Goal: Information Seeking & Learning: Learn about a topic

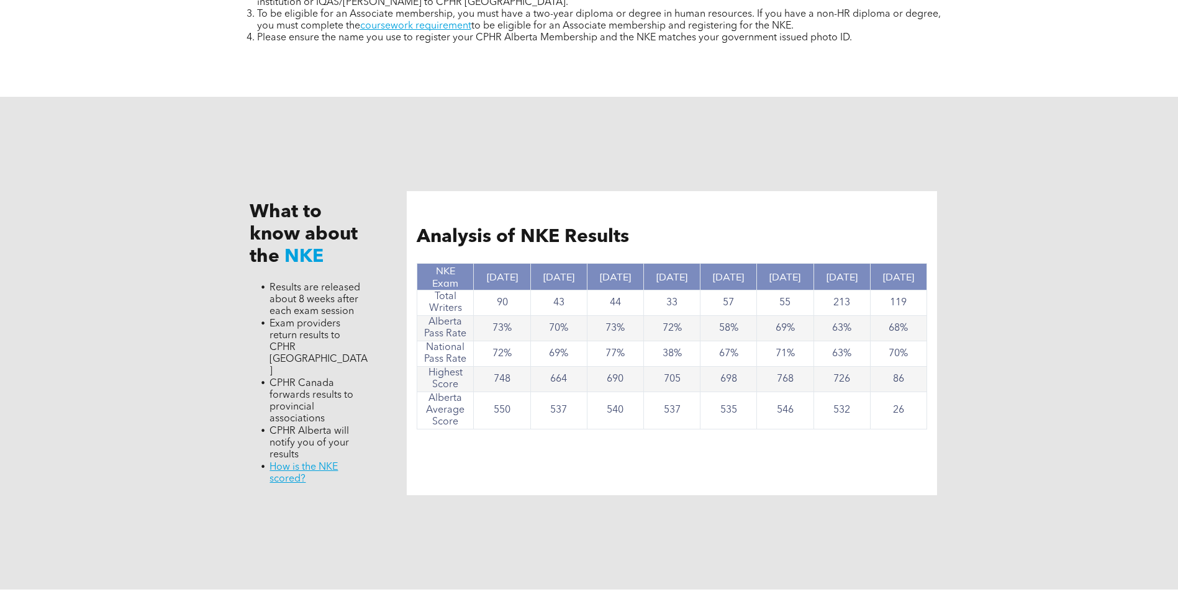
scroll to position [1117, 0]
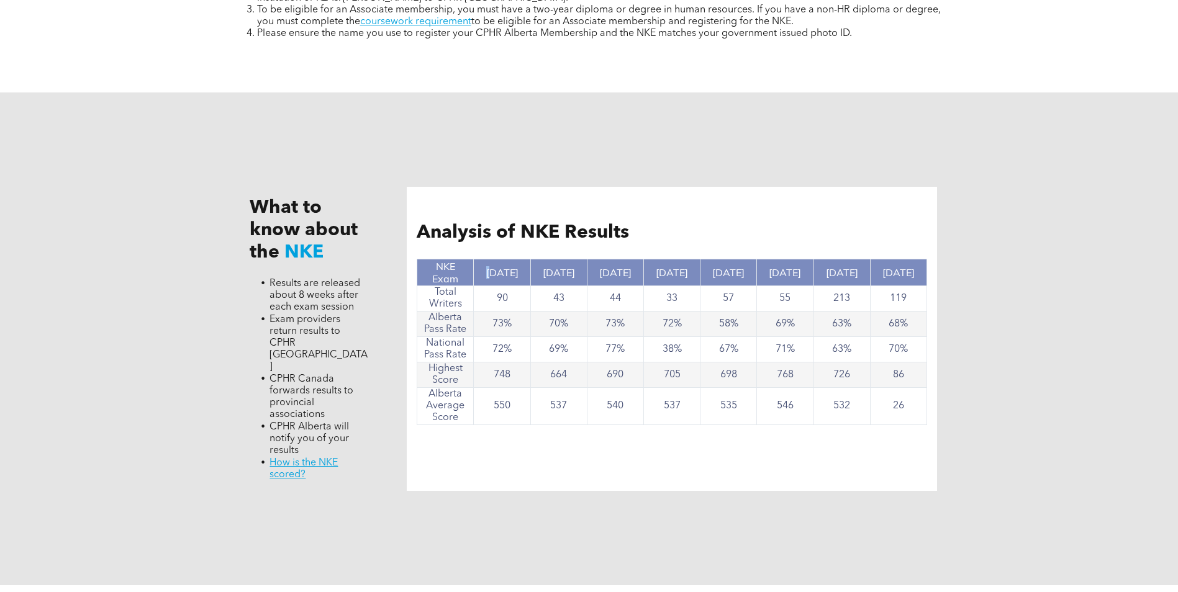
drag, startPoint x: 487, startPoint y: 262, endPoint x: 506, endPoint y: 265, distance: 18.9
click at [504, 265] on th "[DATE]" at bounding box center [502, 272] width 56 height 27
drag, startPoint x: 506, startPoint y: 265, endPoint x: 514, endPoint y: 279, distance: 16.4
click at [514, 279] on th "[DATE]" at bounding box center [502, 272] width 56 height 27
drag, startPoint x: 514, startPoint y: 279, endPoint x: 487, endPoint y: 309, distance: 40.0
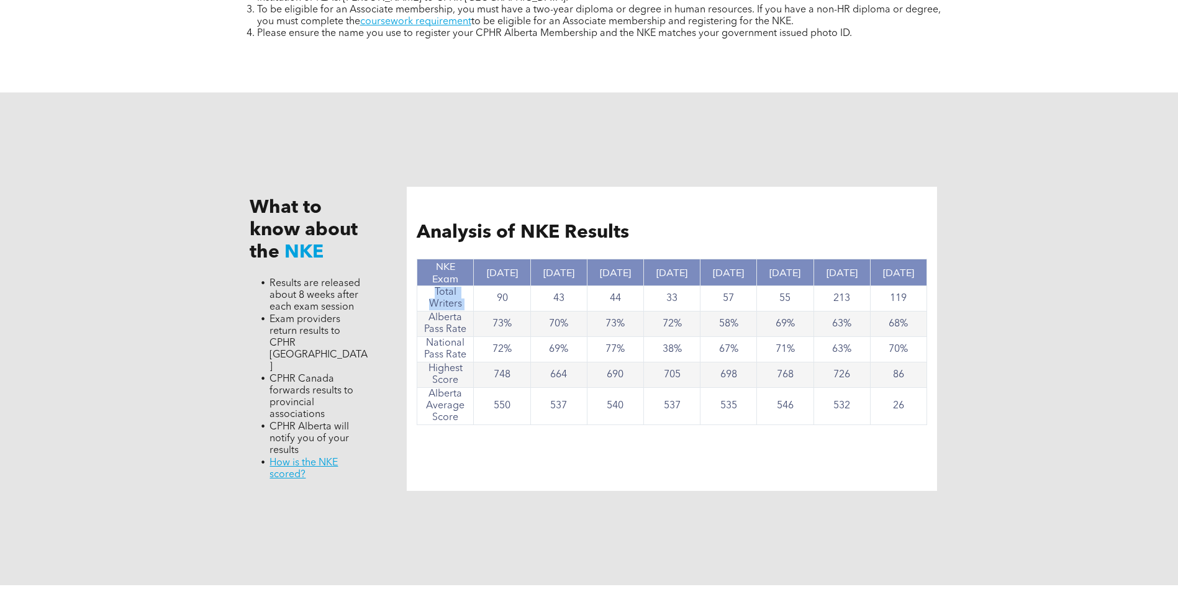
click at [487, 309] on tbody "NKE Exam Nov, 2024 Nov. 2023 June 2023 Nov. 2022 Nov. 2021 May 2021 Oct. 2020 J…" at bounding box center [672, 342] width 510 height 166
click at [668, 400] on td "537" at bounding box center [672, 406] width 56 height 37
click at [492, 289] on td "90" at bounding box center [502, 298] width 56 height 25
click at [517, 299] on td "90" at bounding box center [502, 298] width 56 height 25
drag, startPoint x: 517, startPoint y: 299, endPoint x: 509, endPoint y: 326, distance: 28.5
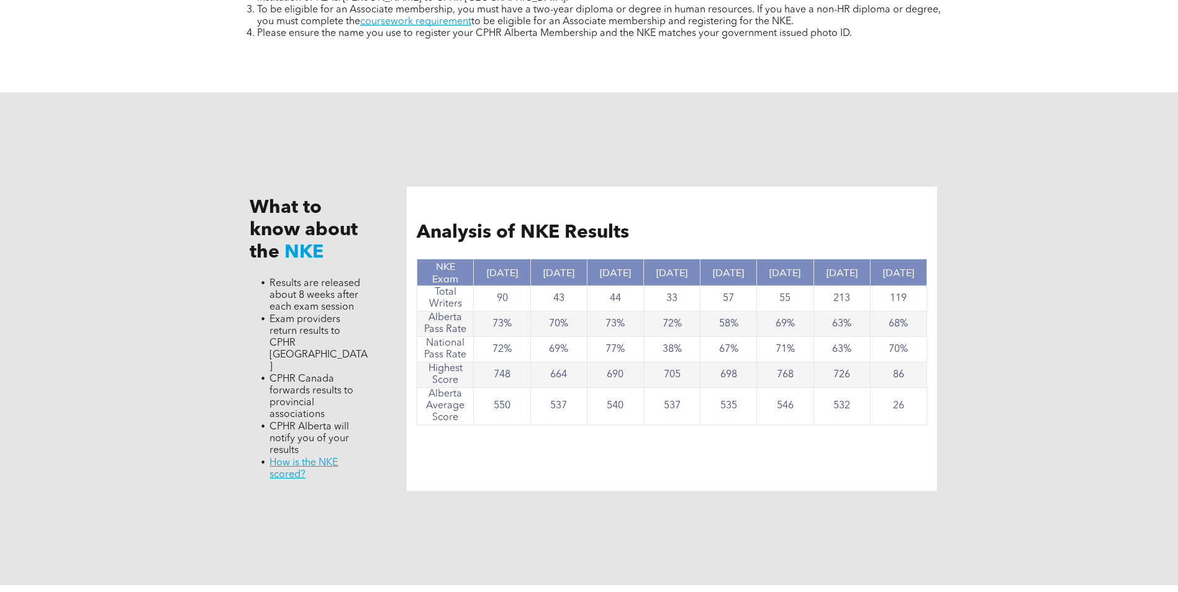
click at [509, 326] on td "73%" at bounding box center [502, 324] width 56 height 25
drag, startPoint x: 509, startPoint y: 326, endPoint x: 516, endPoint y: 353, distance: 27.7
click at [516, 353] on td "72%" at bounding box center [502, 349] width 56 height 25
drag, startPoint x: 516, startPoint y: 353, endPoint x: 525, endPoint y: 381, distance: 29.7
click at [525, 381] on td "748" at bounding box center [502, 375] width 56 height 25
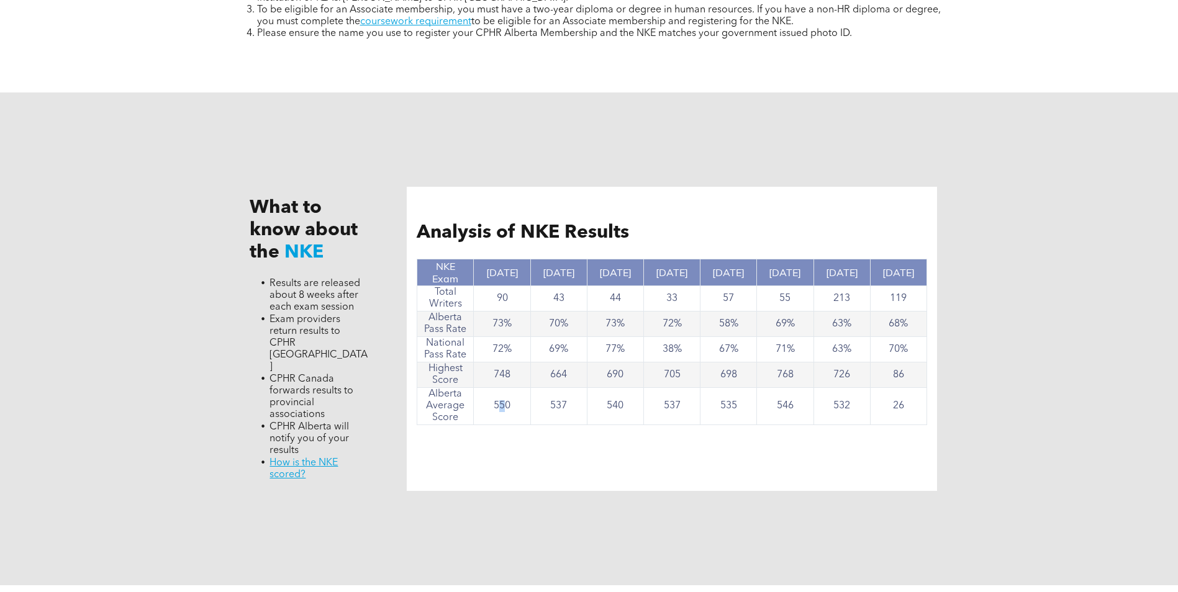
drag, startPoint x: 525, startPoint y: 381, endPoint x: 529, endPoint y: 415, distance: 34.5
click at [529, 415] on td "550" at bounding box center [502, 406] width 56 height 37
drag, startPoint x: 529, startPoint y: 415, endPoint x: 475, endPoint y: 425, distance: 55.4
click at [475, 425] on div "Analysis of NKE Results NKE Exam Nov, 2024 Nov. 2023 June 2023 Nov. 2022 Nov. 2…" at bounding box center [672, 339] width 530 height 304
drag, startPoint x: 480, startPoint y: 405, endPoint x: 511, endPoint y: 410, distance: 30.8
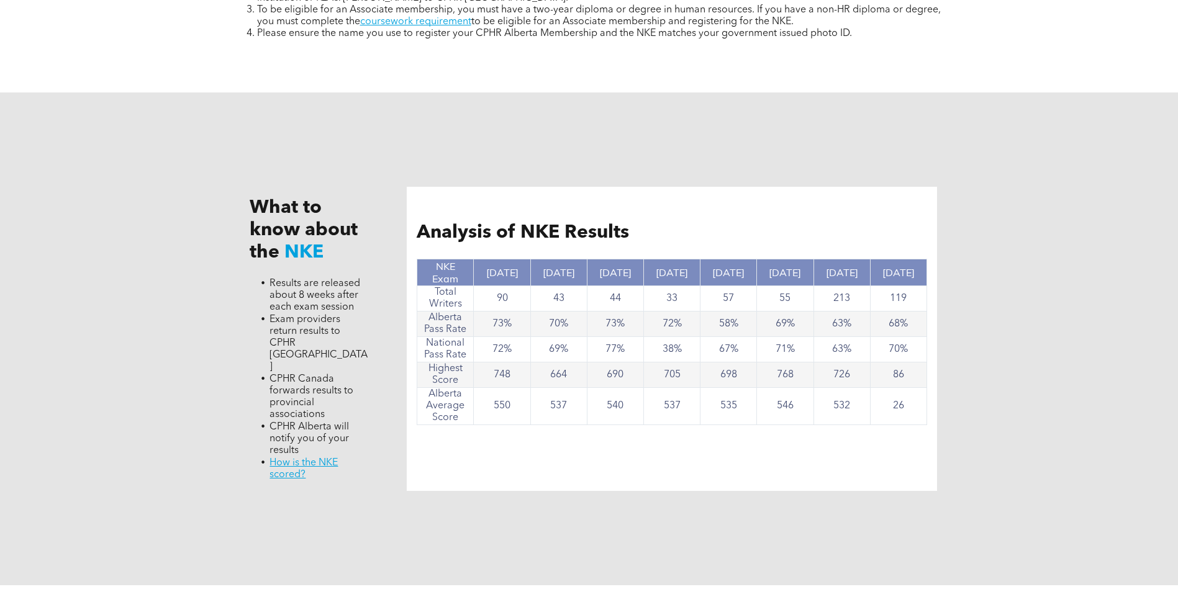
click at [511, 410] on td "550" at bounding box center [502, 406] width 56 height 37
click at [512, 415] on td "550" at bounding box center [502, 406] width 56 height 37
drag, startPoint x: 266, startPoint y: 281, endPoint x: 304, endPoint y: 328, distance: 60.5
click at [304, 328] on ul "Results are released about 8 weeks after each exam session Exam providers retur…" at bounding box center [309, 379] width 119 height 204
drag, startPoint x: 304, startPoint y: 328, endPoint x: 274, endPoint y: 286, distance: 52.0
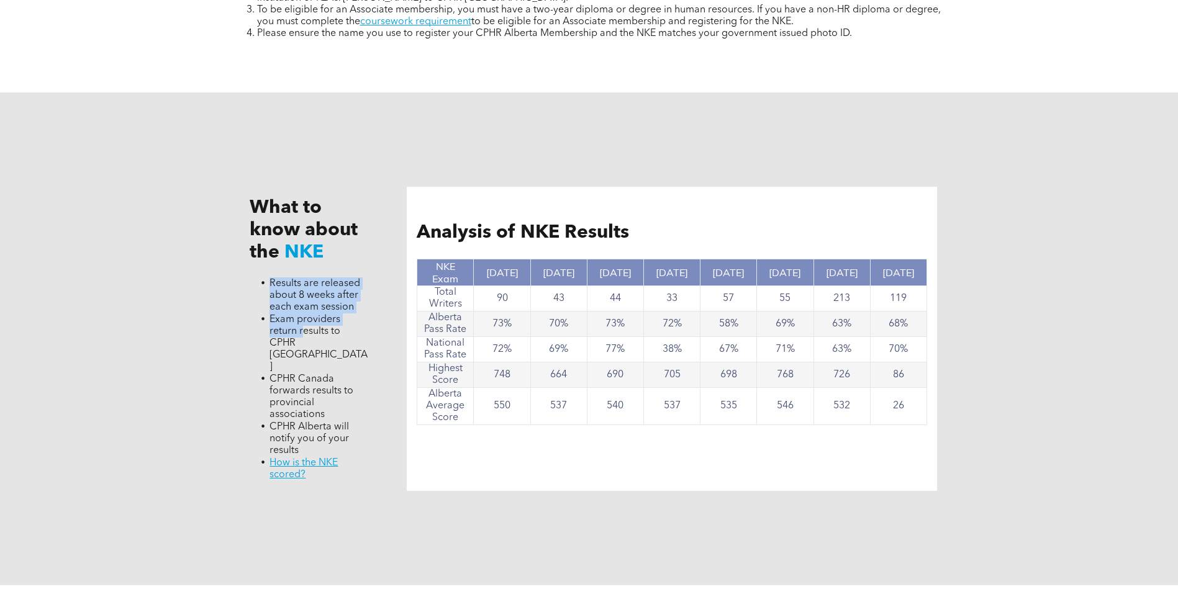
click at [282, 297] on span "Results are released about 8 weeks after each exam session" at bounding box center [314, 296] width 91 height 34
click at [322, 304] on span "Results are released about 8 weeks after each exam session" at bounding box center [314, 296] width 91 height 34
drag, startPoint x: 268, startPoint y: 293, endPoint x: 371, endPoint y: 294, distance: 103.7
click at [371, 294] on div "What to know about the NKE Results are released about 8 weeks after each exam s…" at bounding box center [309, 339] width 139 height 304
drag, startPoint x: 371, startPoint y: 294, endPoint x: 308, endPoint y: 306, distance: 64.4
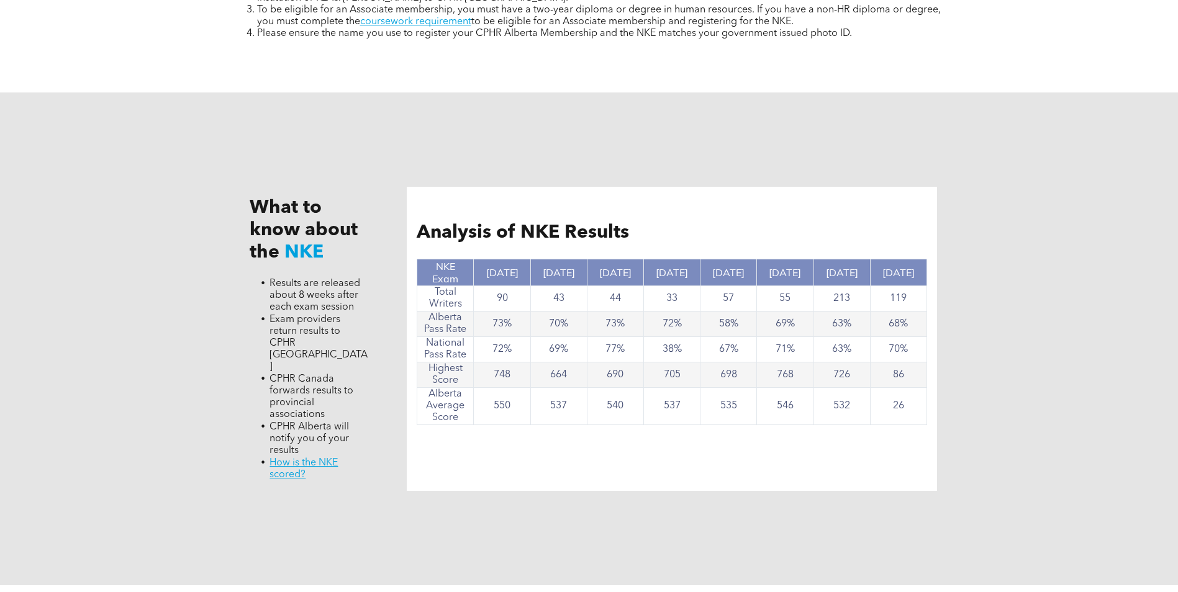
click at [315, 305] on span "Results are released about 8 weeks after each exam session" at bounding box center [314, 296] width 91 height 34
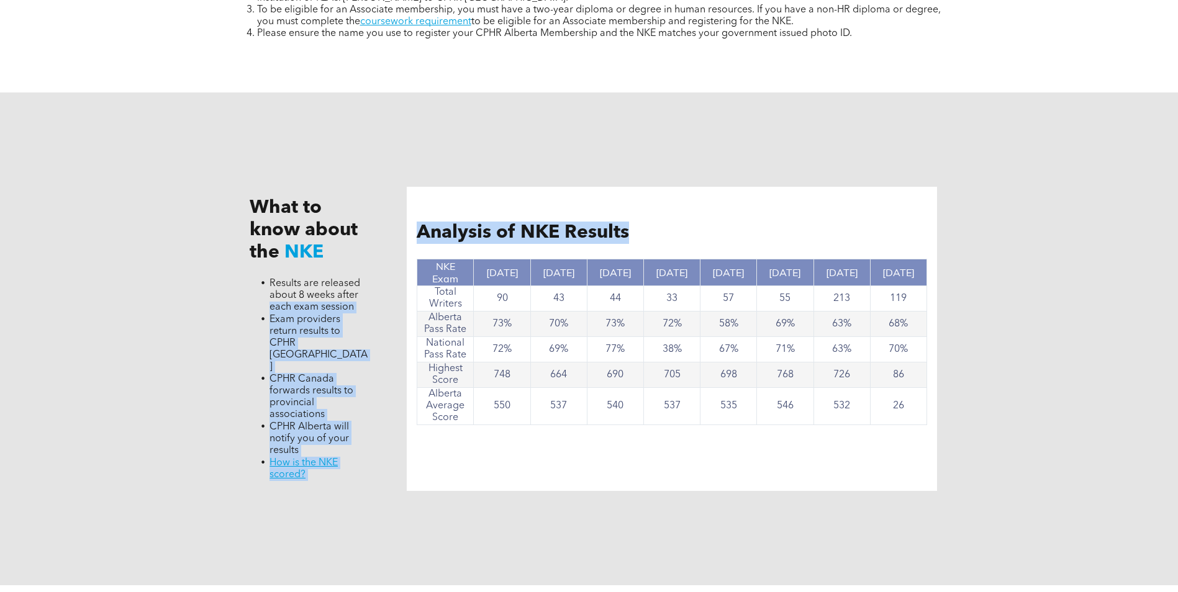
click at [421, 315] on div "What to know about the NKE Results are released about 8 weeks after each exam s…" at bounding box center [589, 338] width 745 height 493
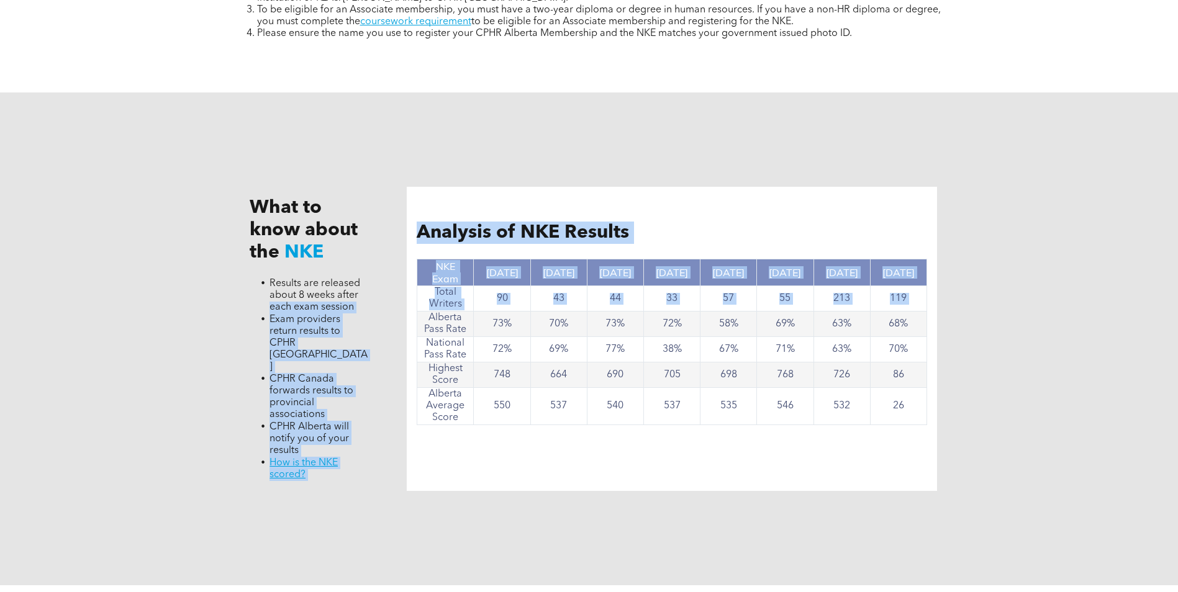
click at [297, 323] on span "Exam providers return results to CPHR [GEOGRAPHIC_DATA]" at bounding box center [318, 343] width 98 height 57
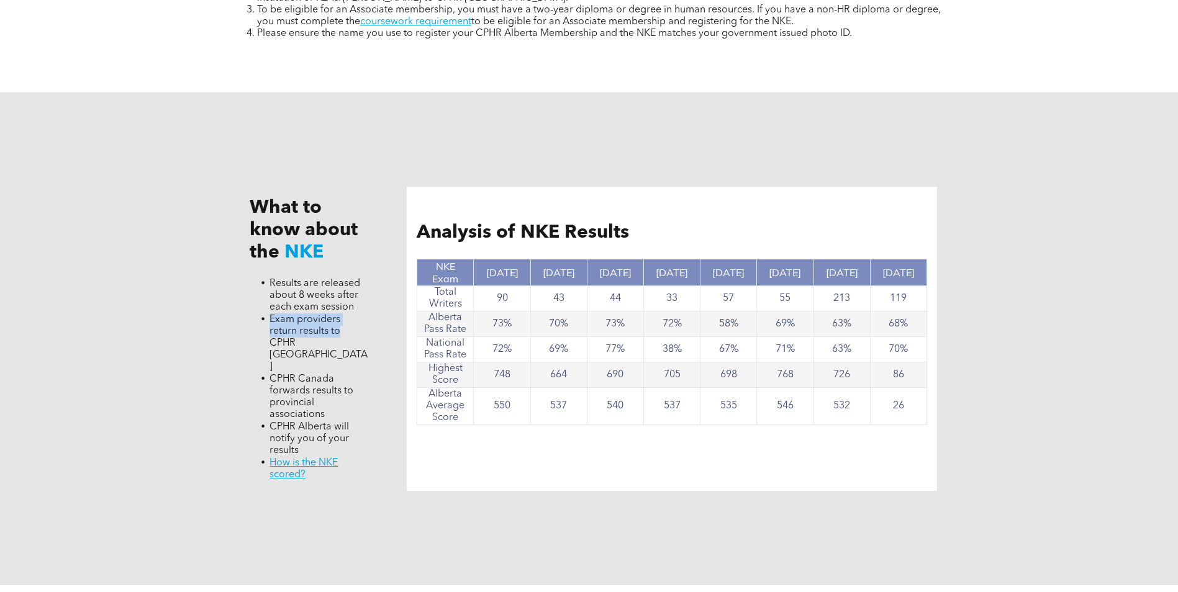
drag, startPoint x: 291, startPoint y: 315, endPoint x: 364, endPoint y: 324, distance: 74.4
click at [364, 324] on li "Exam providers return results to CPHR [GEOGRAPHIC_DATA]" at bounding box center [318, 343] width 99 height 60
click at [297, 374] on span "CPHR Canada forwards results to provincial associations" at bounding box center [311, 396] width 84 height 45
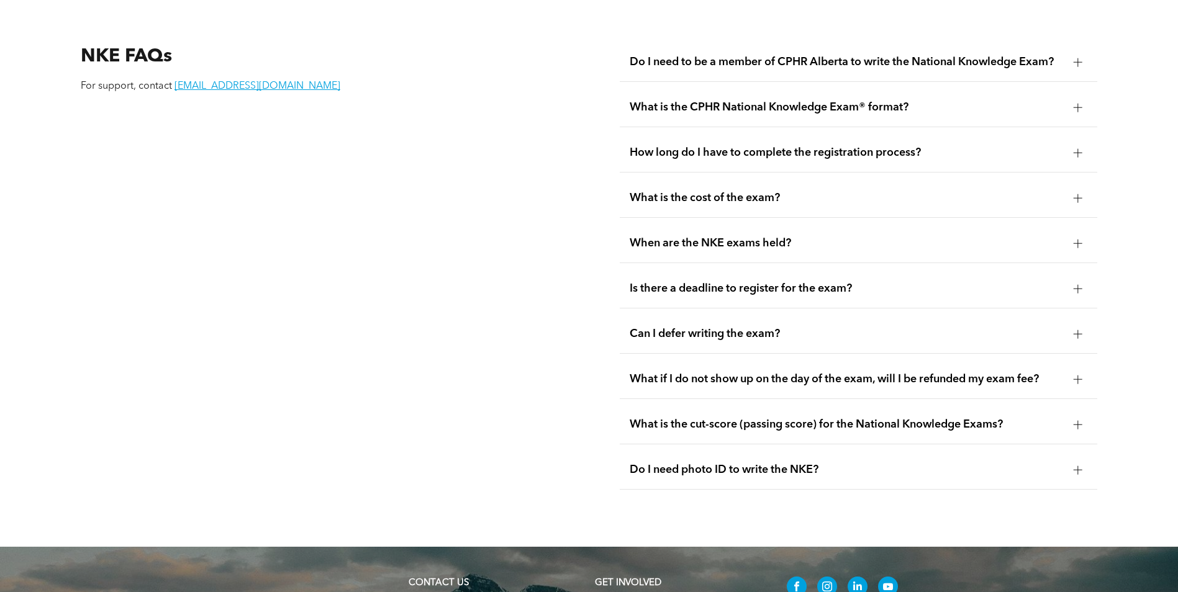
scroll to position [1738, 0]
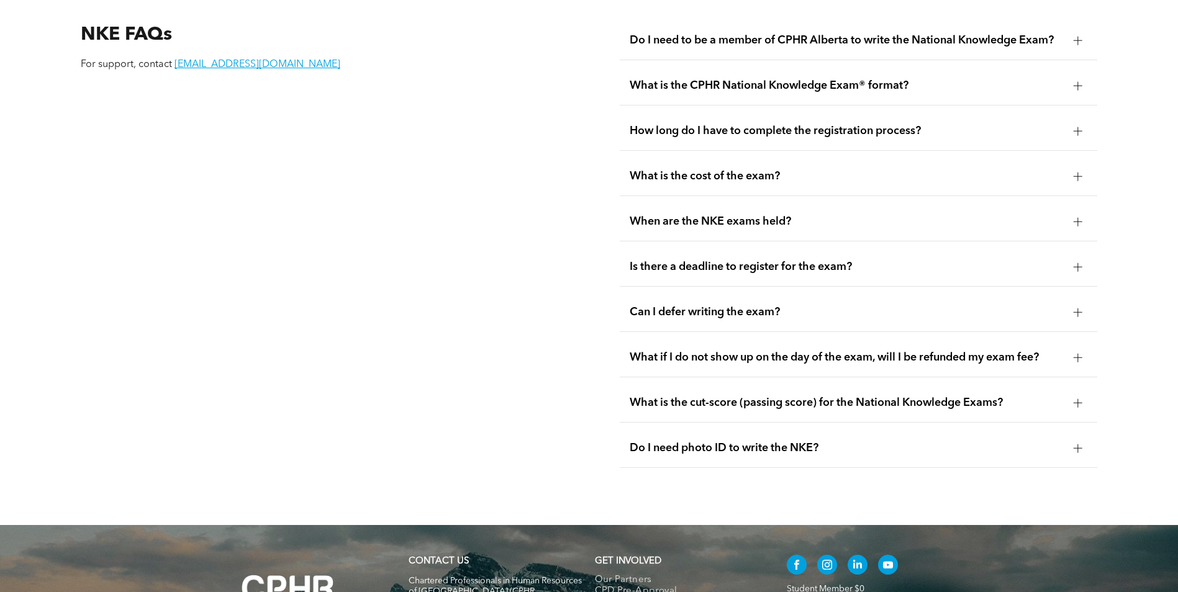
click at [706, 79] on span "What is the CPHR National Knowledge Exam® format?" at bounding box center [846, 86] width 434 height 14
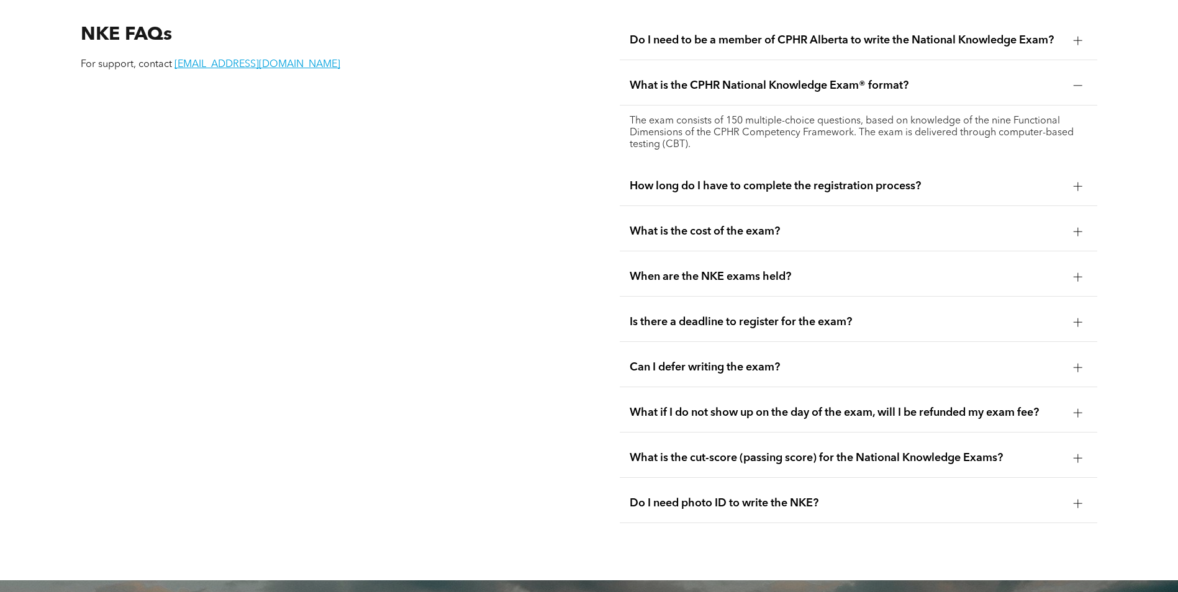
click at [775, 179] on span "How long do I have to complete the registration process?" at bounding box center [846, 186] width 434 height 14
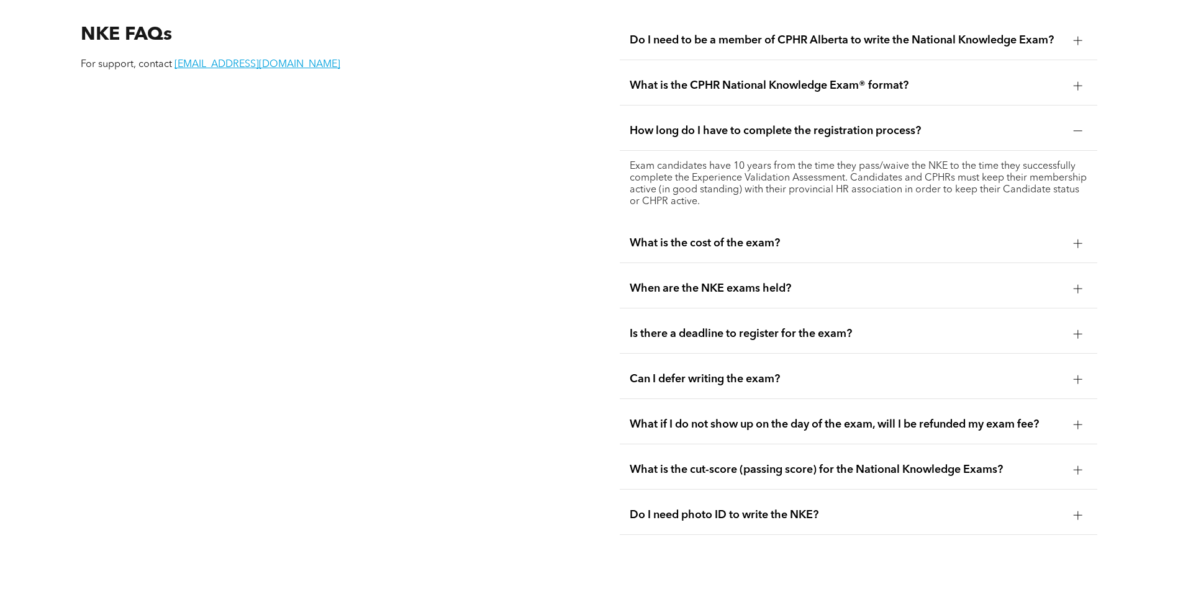
click at [701, 66] on div "What is the CPHR National Knowledge Exam® format?" at bounding box center [858, 85] width 477 height 39
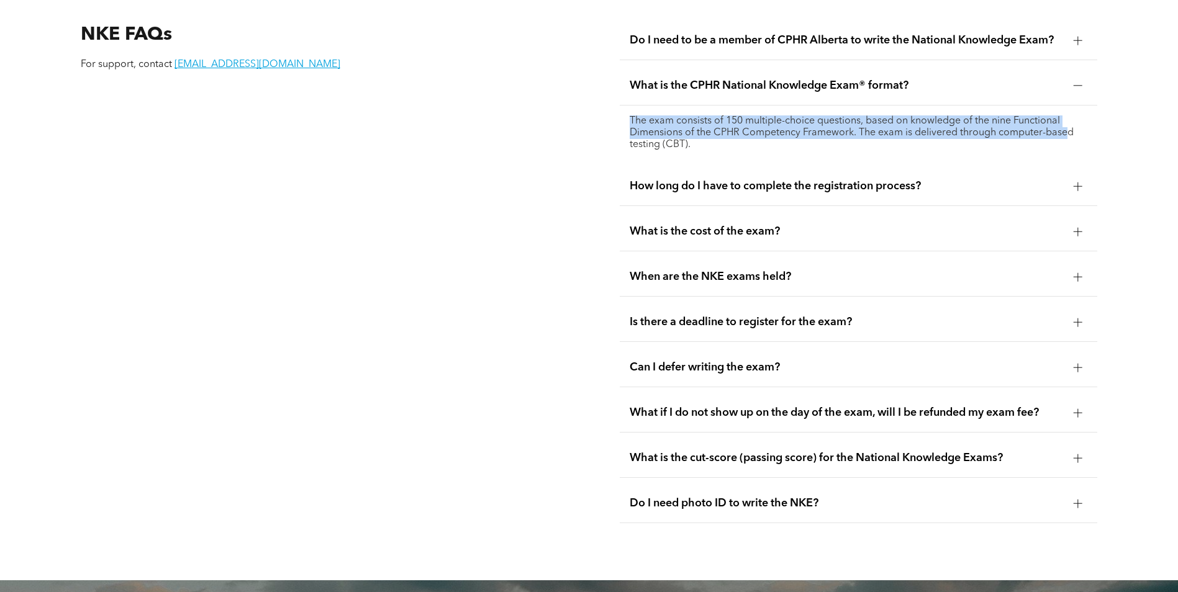
drag, startPoint x: 629, startPoint y: 88, endPoint x: 1068, endPoint y: 105, distance: 439.2
click at [1068, 106] on div "The exam consists of 150 multiple-choice questions, based on knowledge of the n…" at bounding box center [858, 133] width 477 height 55
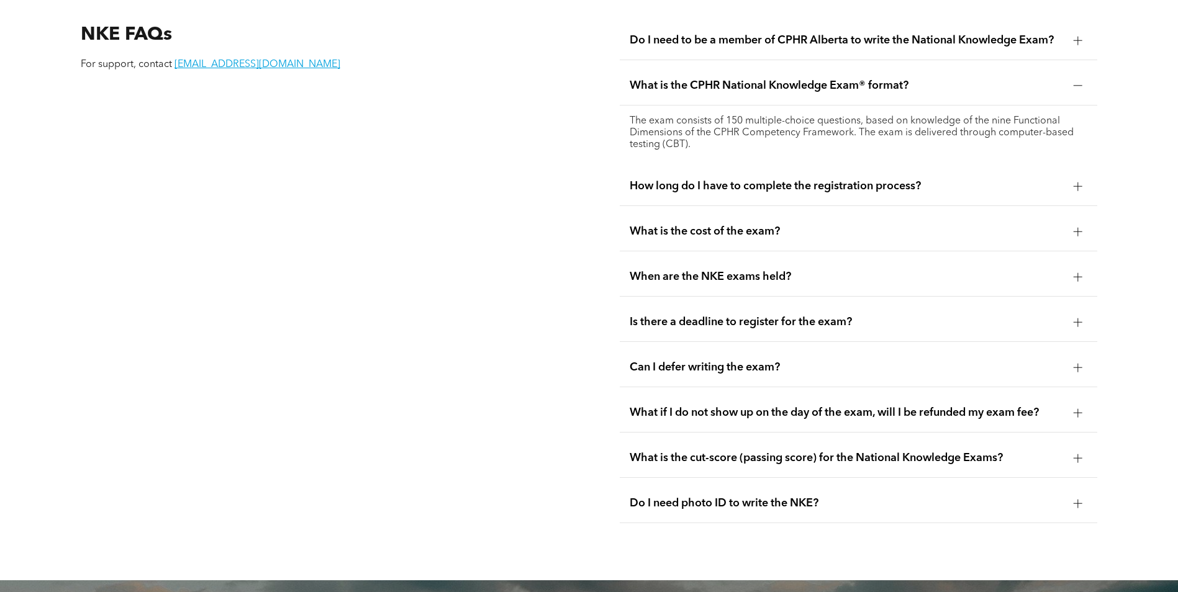
click at [657, 179] on span "How long do I have to complete the registration process?" at bounding box center [846, 186] width 434 height 14
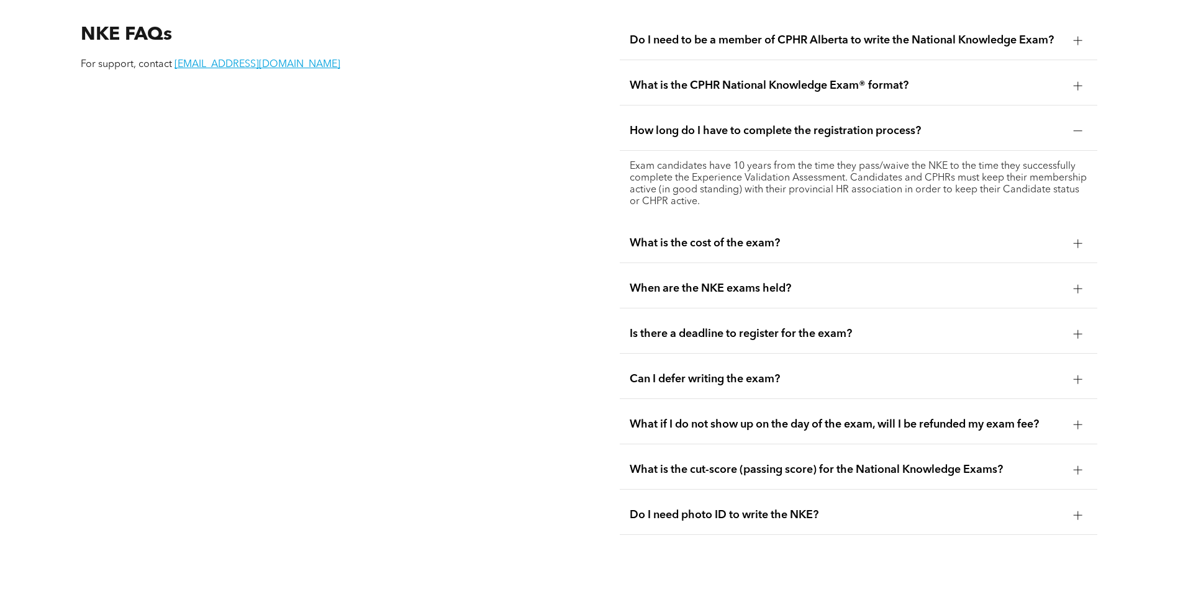
click at [732, 237] on span "What is the cost of the exam?" at bounding box center [846, 244] width 434 height 14
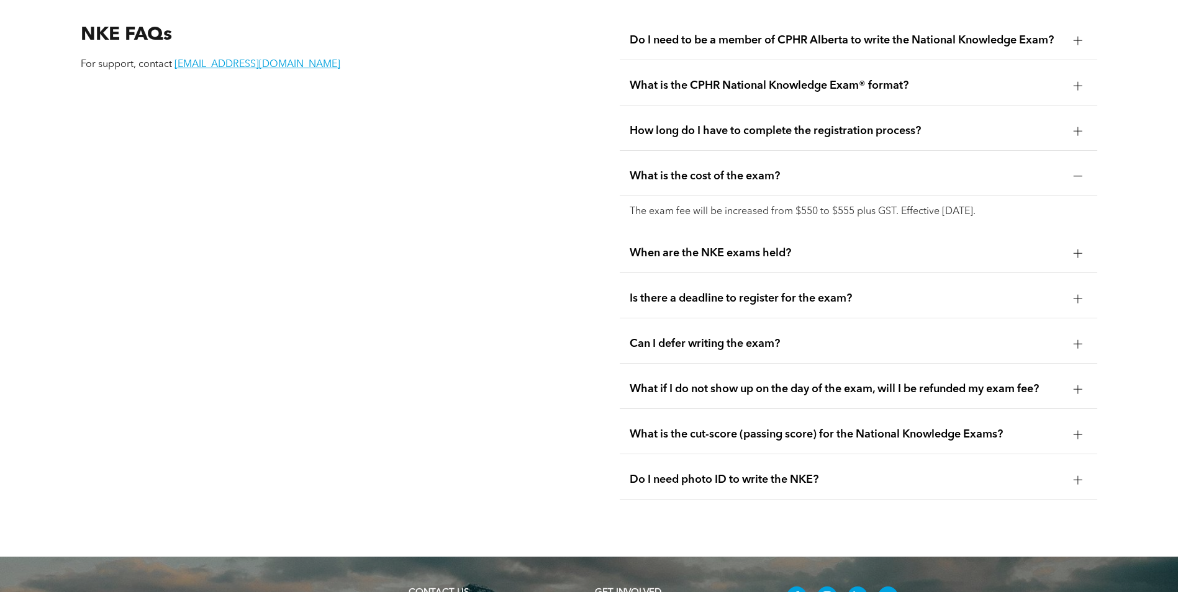
click at [775, 246] on span "When are the NKE exams held?" at bounding box center [846, 253] width 434 height 14
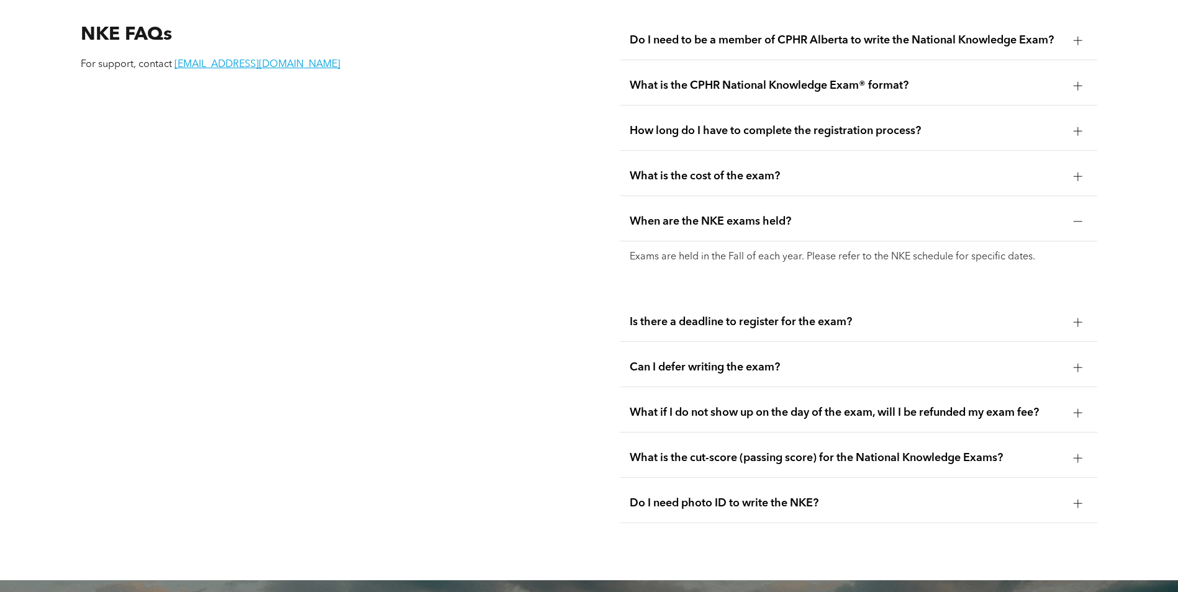
click at [751, 315] on span "Is there a deadline to register for the exam?" at bounding box center [846, 322] width 434 height 14
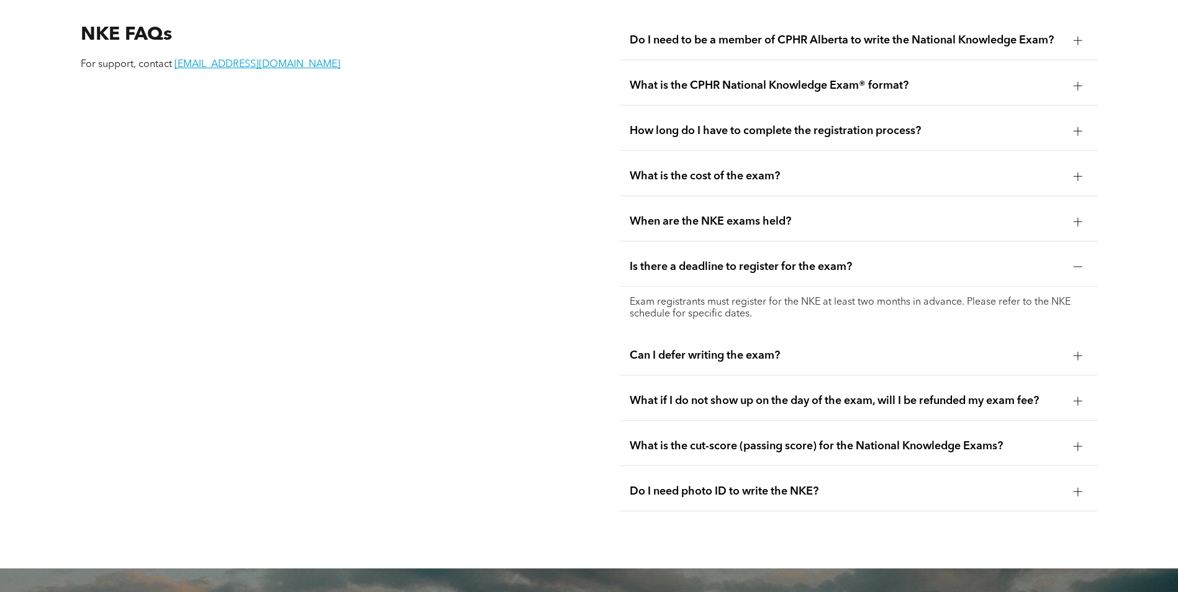
click at [698, 202] on div "When are the NKE exams held?" at bounding box center [858, 221] width 477 height 39
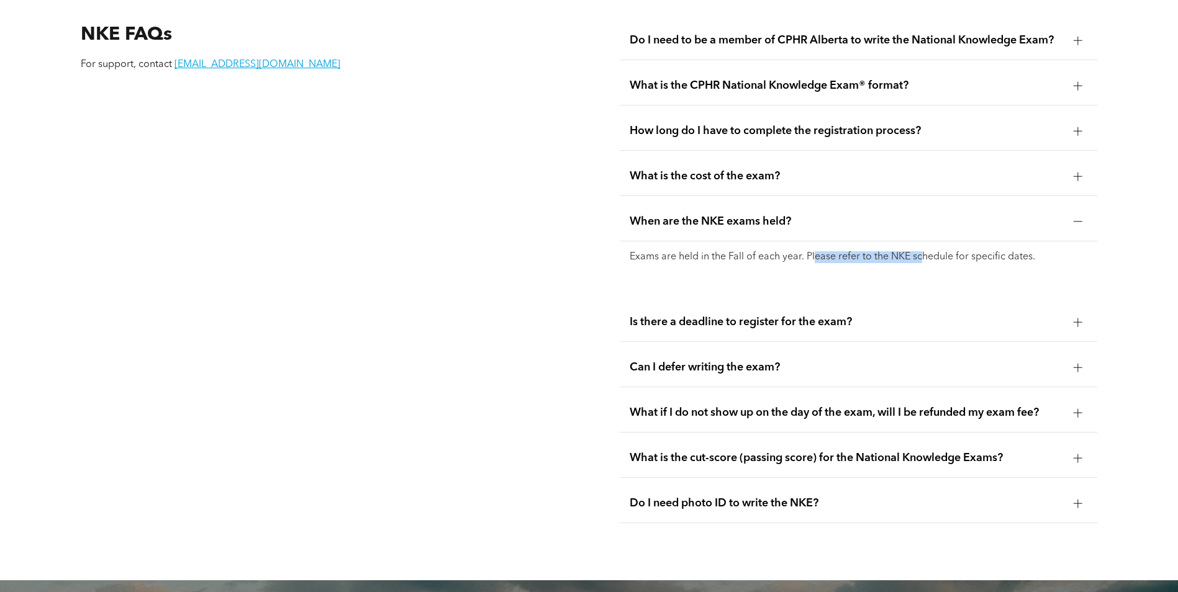
drag, startPoint x: 816, startPoint y: 229, endPoint x: 1085, endPoint y: 227, distance: 268.8
click at [1083, 251] on p "Exams are held in the Fall of each year. Please refer to the NKE schedule for s…" at bounding box center [857, 257] width 457 height 12
drag, startPoint x: 369, startPoint y: 330, endPoint x: 505, endPoint y: 354, distance: 138.0
click at [370, 330] on div "NKE FAQs For support, contact registrar@cphrab.ca" at bounding box center [319, 272] width 497 height 522
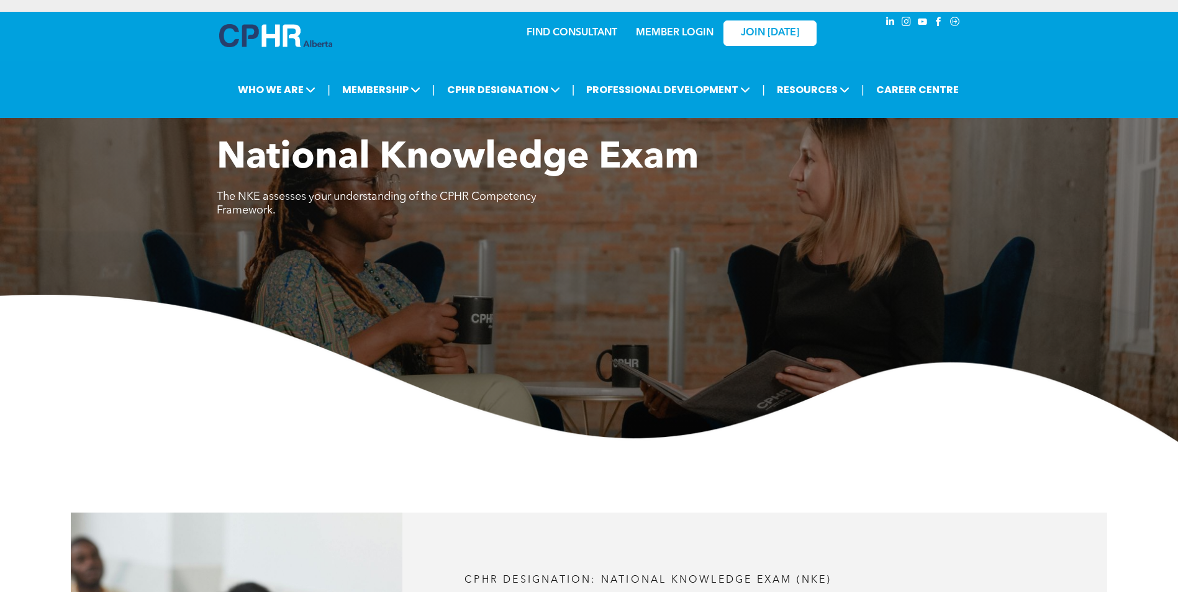
scroll to position [0, 0]
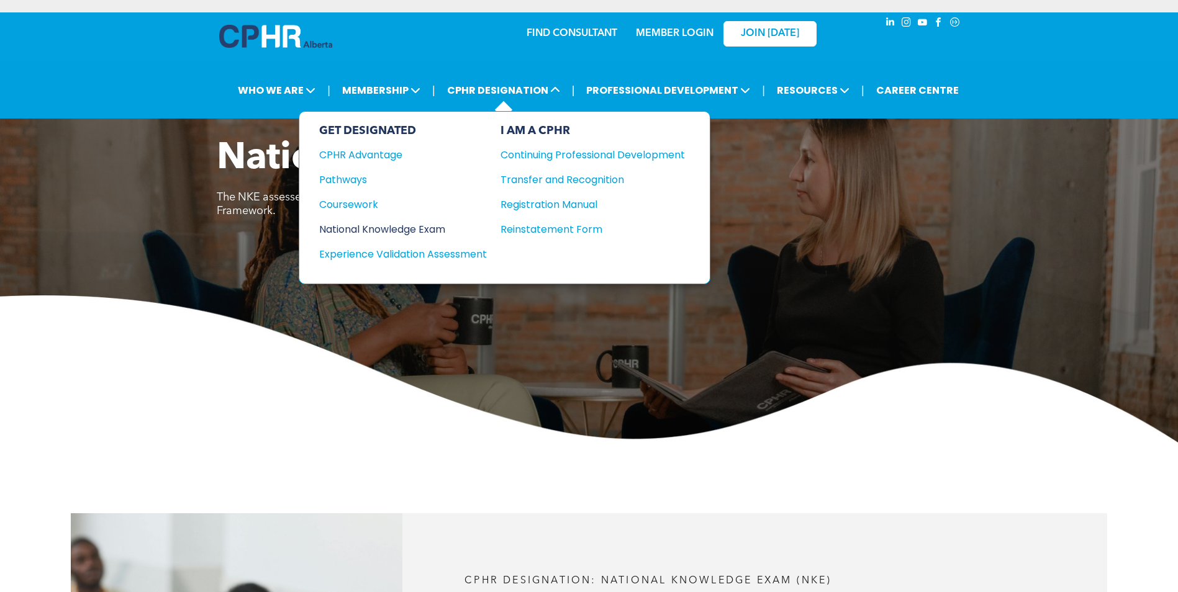
click at [378, 227] on div "National Knowledge Exam" at bounding box center [394, 230] width 151 height 16
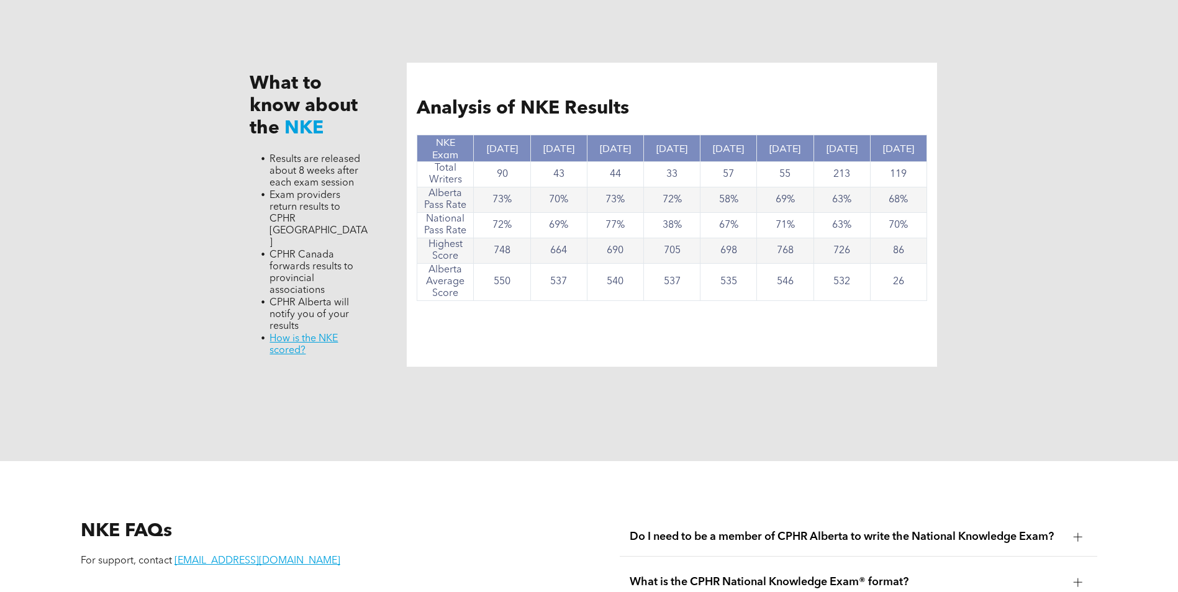
scroll to position [869, 0]
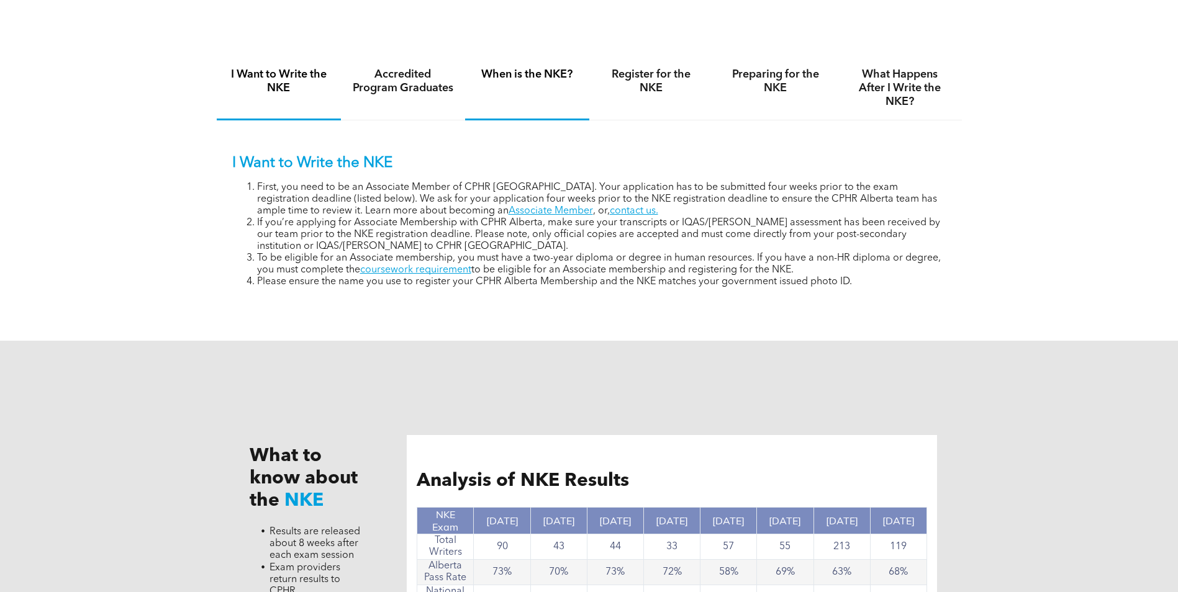
click at [541, 71] on h4 "When is the NKE?" at bounding box center [527, 75] width 102 height 14
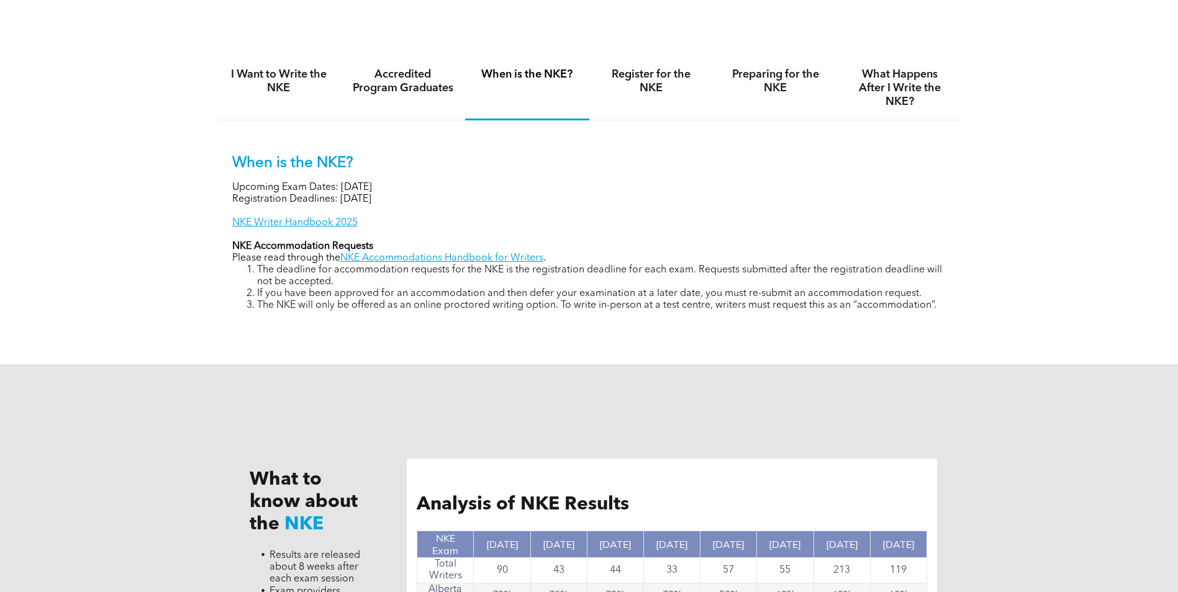
drag, startPoint x: 433, startPoint y: 183, endPoint x: 245, endPoint y: 186, distance: 187.5
click at [245, 186] on p "Upcoming Exam Dates: [DATE]" at bounding box center [589, 188] width 714 height 12
click at [412, 184] on p "Upcoming Exam Dates: [DATE]" at bounding box center [589, 188] width 714 height 12
drag, startPoint x: 217, startPoint y: 187, endPoint x: 199, endPoint y: 187, distance: 18.0
click at [199, 187] on div "I Want to Write the NKE Accredited Program Graduates When is the NKE? Register …" at bounding box center [589, 192] width 1178 height 343
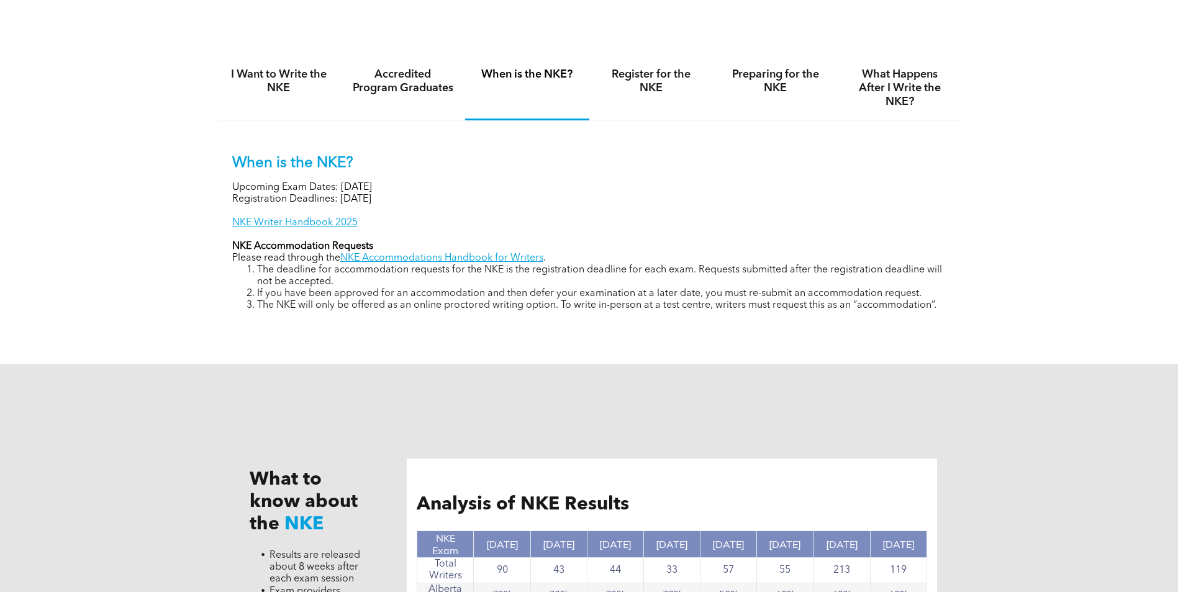
drag, startPoint x: 276, startPoint y: 284, endPoint x: 264, endPoint y: 275, distance: 15.2
click at [276, 282] on li "The deadline for accommodation requests for the NKE is the registration deadlin…" at bounding box center [601, 276] width 689 height 24
drag, startPoint x: 228, startPoint y: 240, endPoint x: 389, endPoint y: 238, distance: 160.8
click at [389, 238] on div "When is the NKE? Upcoming Exam Dates: [DATE] Registration Deadlines: [DATE] NKE…" at bounding box center [589, 223] width 745 height 207
drag, startPoint x: 389, startPoint y: 238, endPoint x: 240, endPoint y: 283, distance: 155.5
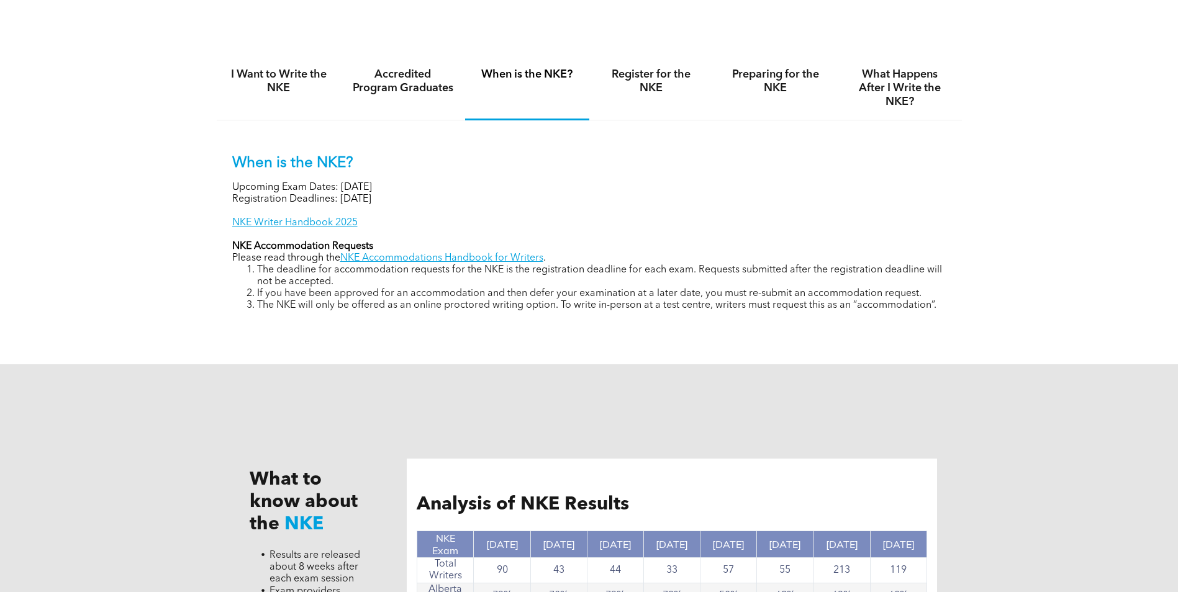
click at [242, 258] on p "Please read through the NKE Accommodations Handbook for Writers ." at bounding box center [589, 259] width 714 height 12
drag, startPoint x: 243, startPoint y: 281, endPoint x: 378, endPoint y: 314, distance: 139.3
click at [378, 314] on div "When is the NKE? Upcoming Exam Dates: [DATE] Registration Deadlines: [DATE] NKE…" at bounding box center [589, 223] width 745 height 207
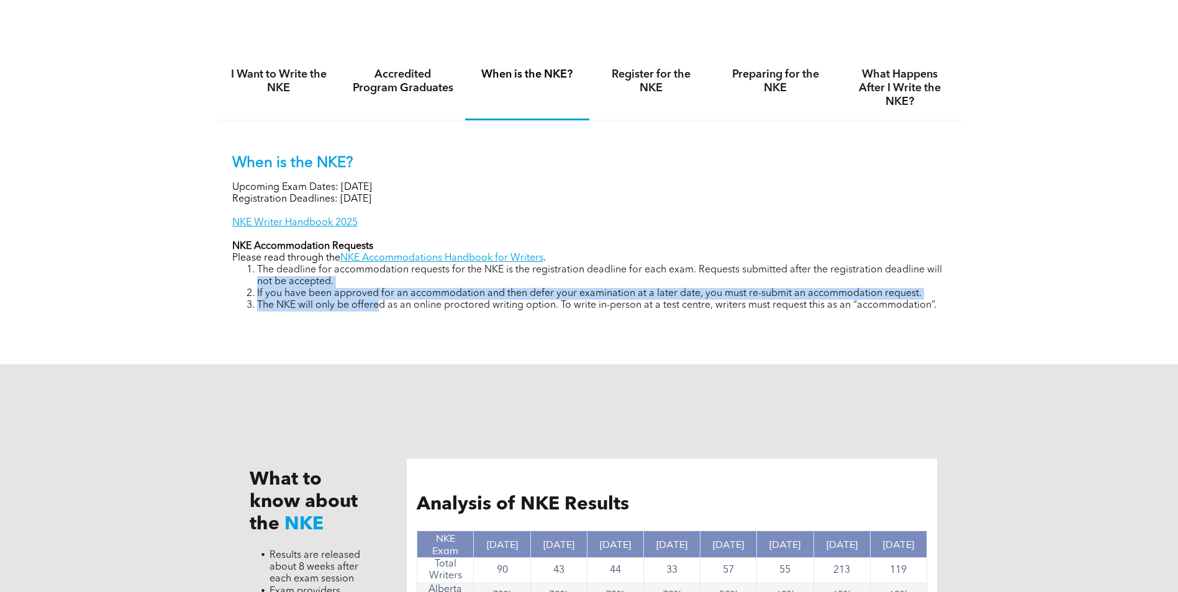
drag, startPoint x: 378, startPoint y: 314, endPoint x: 349, endPoint y: 324, distance: 30.8
click at [349, 324] on div "When is the NKE? Upcoming Exam Dates: [DATE] Registration Deadlines: [DATE] NKE…" at bounding box center [589, 223] width 745 height 207
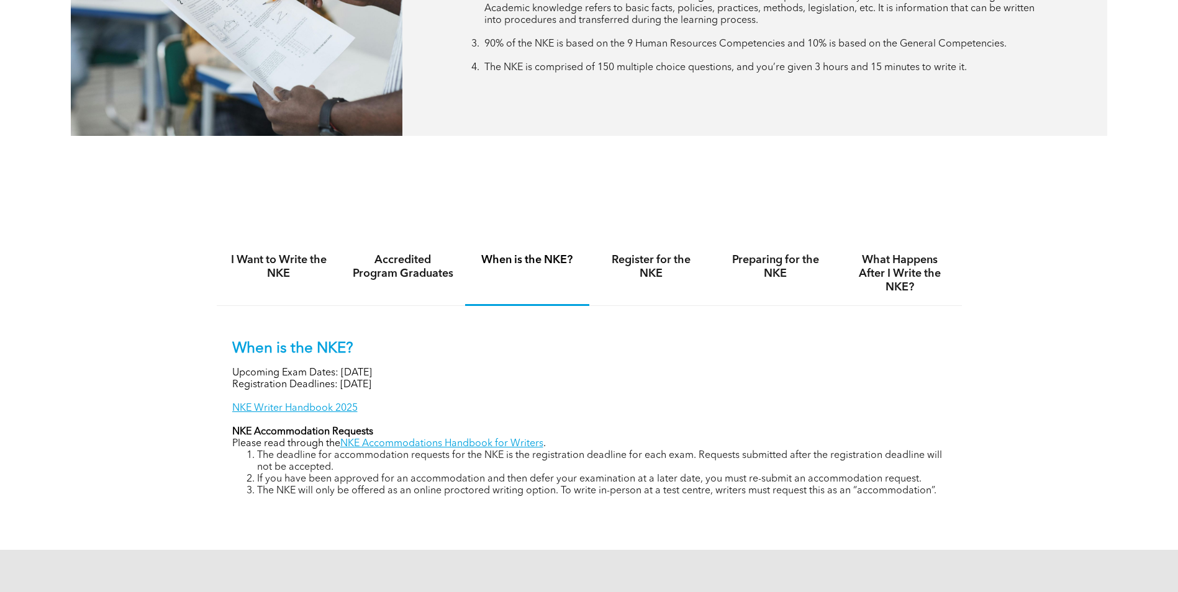
scroll to position [683, 0]
click at [643, 283] on div "Register for the NKE" at bounding box center [651, 275] width 124 height 64
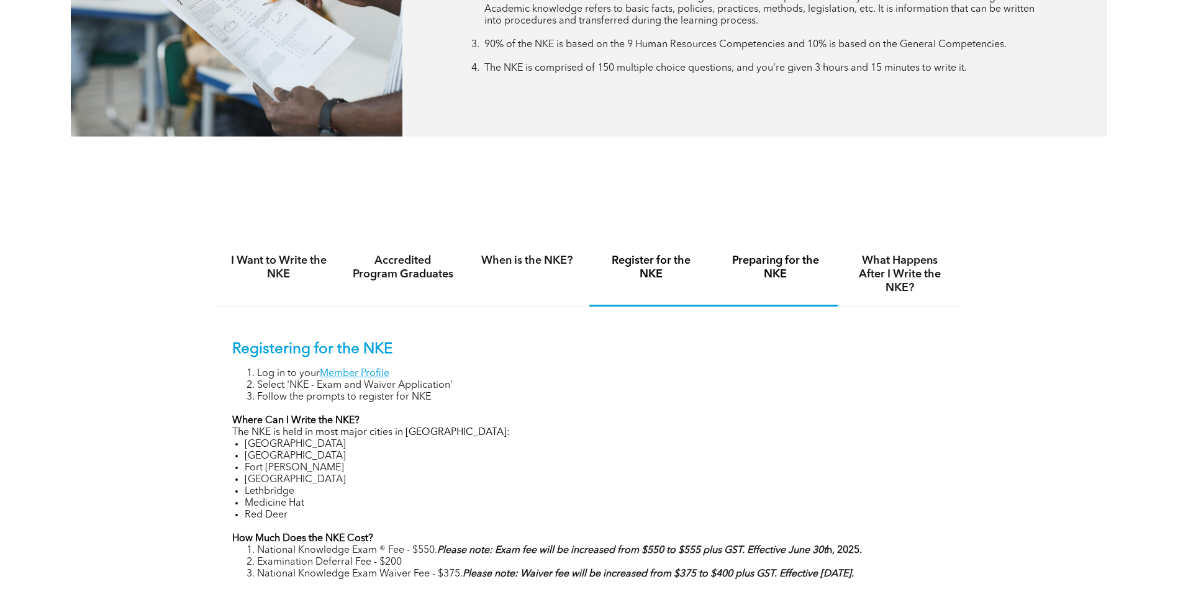
click at [760, 268] on h4 "Preparing for the NKE" at bounding box center [775, 267] width 102 height 27
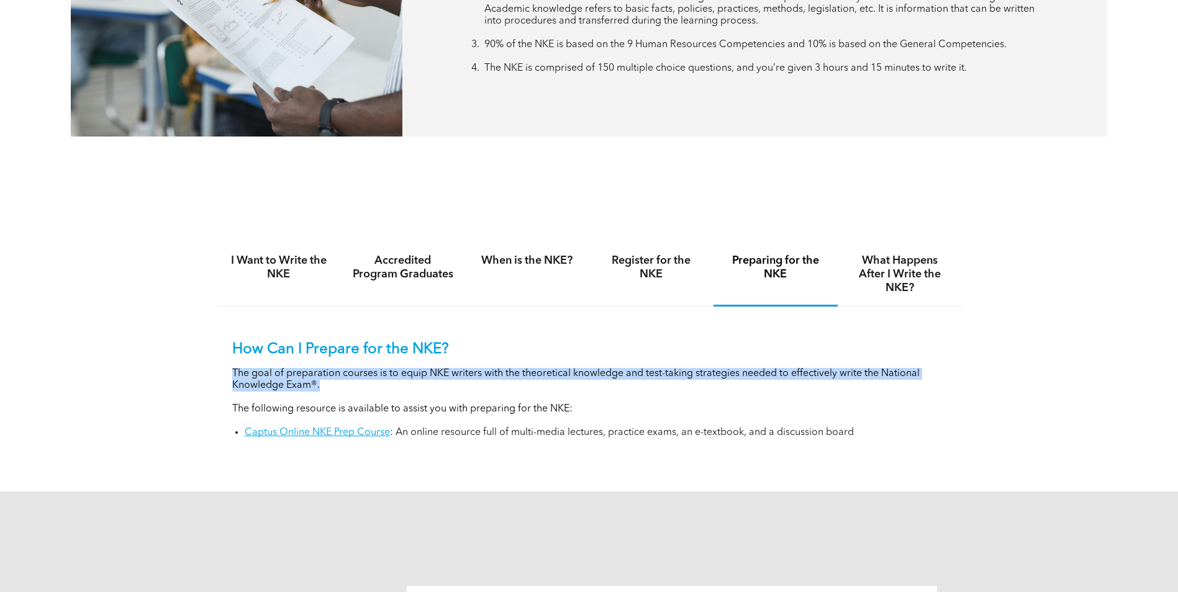
drag, startPoint x: 225, startPoint y: 374, endPoint x: 336, endPoint y: 379, distance: 111.2
click at [336, 379] on div "How Can I Prepare for the NKE? The goal of preparation courses is to equip NKE …" at bounding box center [589, 381] width 745 height 148
drag, startPoint x: 336, startPoint y: 379, endPoint x: 325, endPoint y: 384, distance: 11.9
click at [345, 384] on p "The goal of preparation courses is to equip NKE writers with the theoretical kn…" at bounding box center [589, 380] width 714 height 24
click at [212, 372] on div "I Want to Write the NKE Accredited Program Graduates When is the NKE? Register …" at bounding box center [589, 349] width 1178 height 284
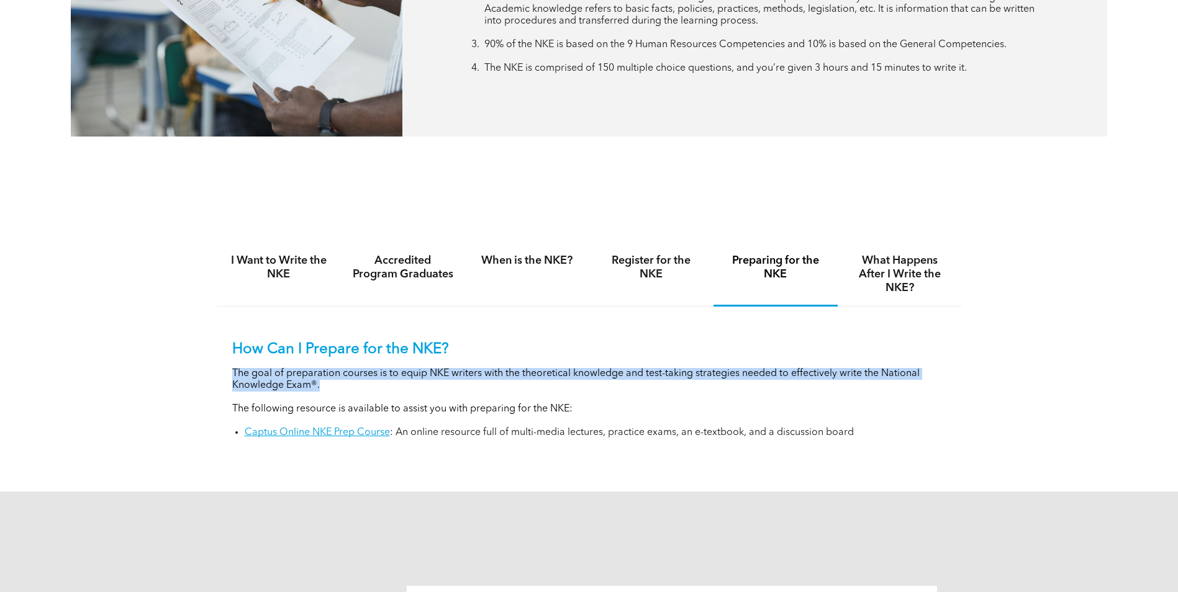
drag, startPoint x: 187, startPoint y: 372, endPoint x: 489, endPoint y: 385, distance: 301.3
click at [489, 385] on div "I Want to Write the NKE Accredited Program Graduates When is the NKE? Register …" at bounding box center [589, 349] width 1178 height 284
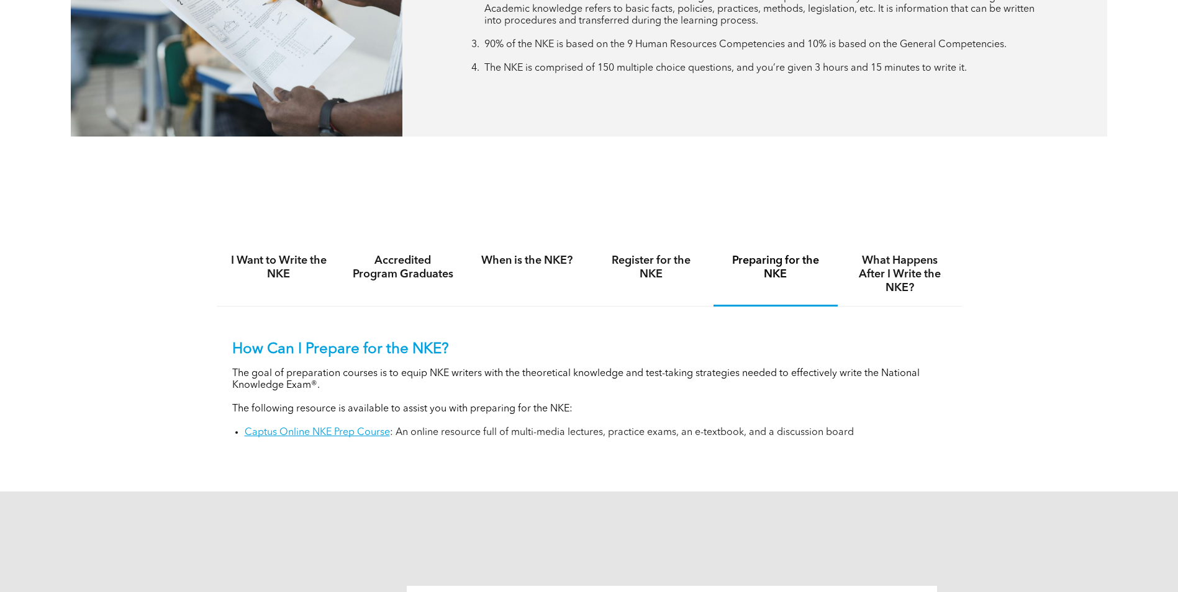
drag, startPoint x: 489, startPoint y: 385, endPoint x: 335, endPoint y: 389, distance: 153.4
click at [351, 395] on div "How Can I Prepare for the NKE? The goal of preparation courses is to equip NKE …" at bounding box center [589, 390] width 714 height 98
drag, startPoint x: 436, startPoint y: 372, endPoint x: 528, endPoint y: 374, distance: 92.5
click at [528, 374] on p "The goal of preparation courses is to equip NKE writers with the theoretical kn…" at bounding box center [589, 380] width 714 height 24
drag, startPoint x: 528, startPoint y: 374, endPoint x: 503, endPoint y: 377, distance: 25.7
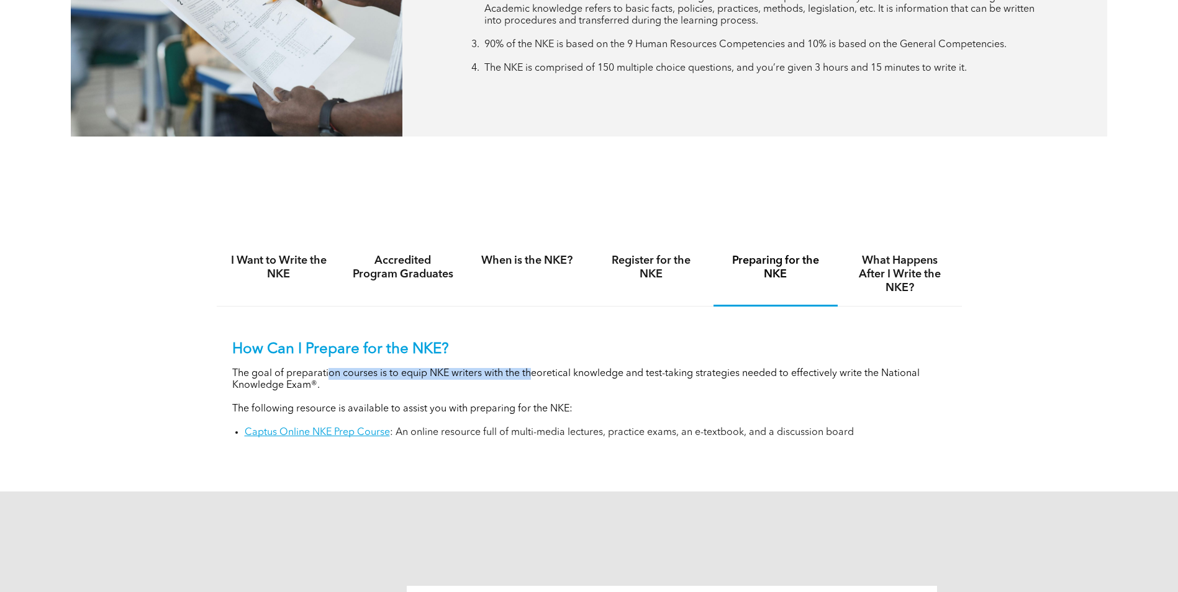
click at [528, 374] on p "The goal of preparation courses is to equip NKE writers with the theoretical kn…" at bounding box center [589, 380] width 714 height 24
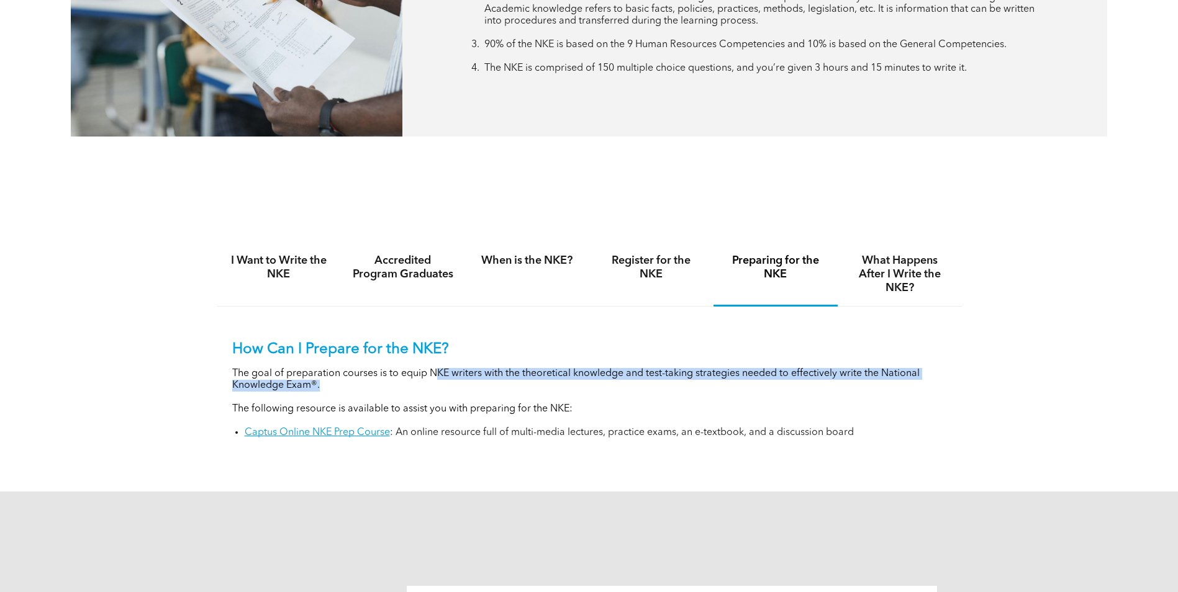
drag, startPoint x: 551, startPoint y: 377, endPoint x: 674, endPoint y: 384, distance: 123.1
click at [674, 384] on p "The goal of preparation courses is to equip NKE writers with the theoretical kn…" at bounding box center [589, 380] width 714 height 24
drag, startPoint x: 433, startPoint y: 371, endPoint x: 659, endPoint y: 372, distance: 226.0
click at [659, 372] on p "The goal of preparation courses is to equip NKE writers with the theoretical kn…" at bounding box center [589, 380] width 714 height 24
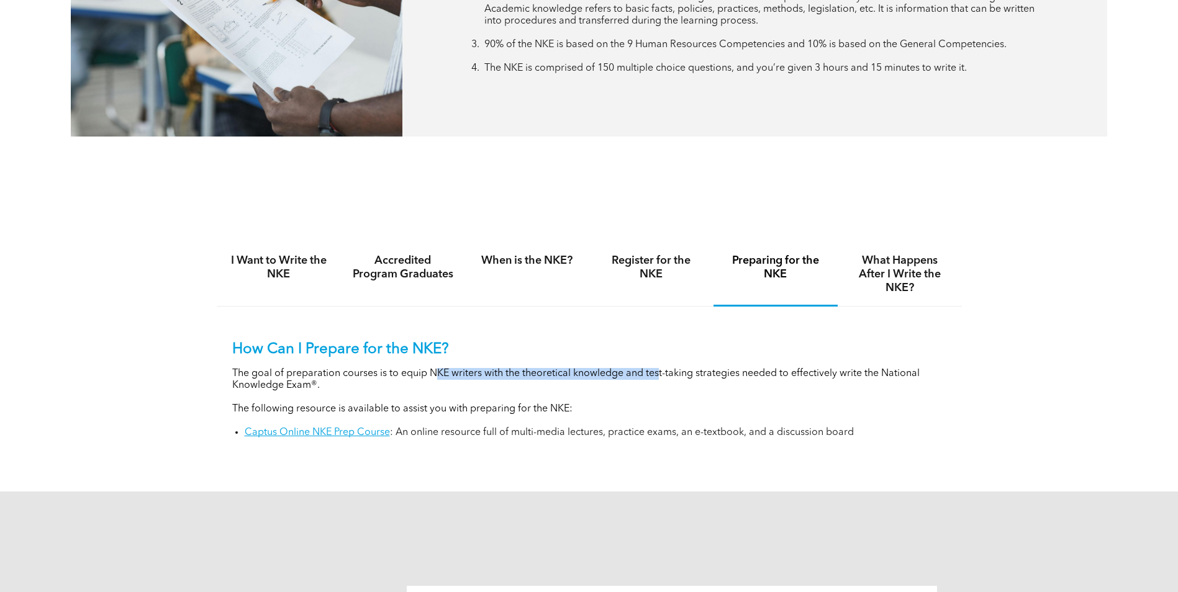
click at [659, 372] on p "The goal of preparation courses is to equip NKE writers with the theoretical kn…" at bounding box center [589, 380] width 714 height 24
drag, startPoint x: 517, startPoint y: 371, endPoint x: 780, endPoint y: 374, distance: 263.2
click at [780, 374] on p "The goal of preparation courses is to equip NKE writers with the theoretical kn…" at bounding box center [589, 380] width 714 height 24
drag, startPoint x: 581, startPoint y: 373, endPoint x: 892, endPoint y: 374, distance: 311.0
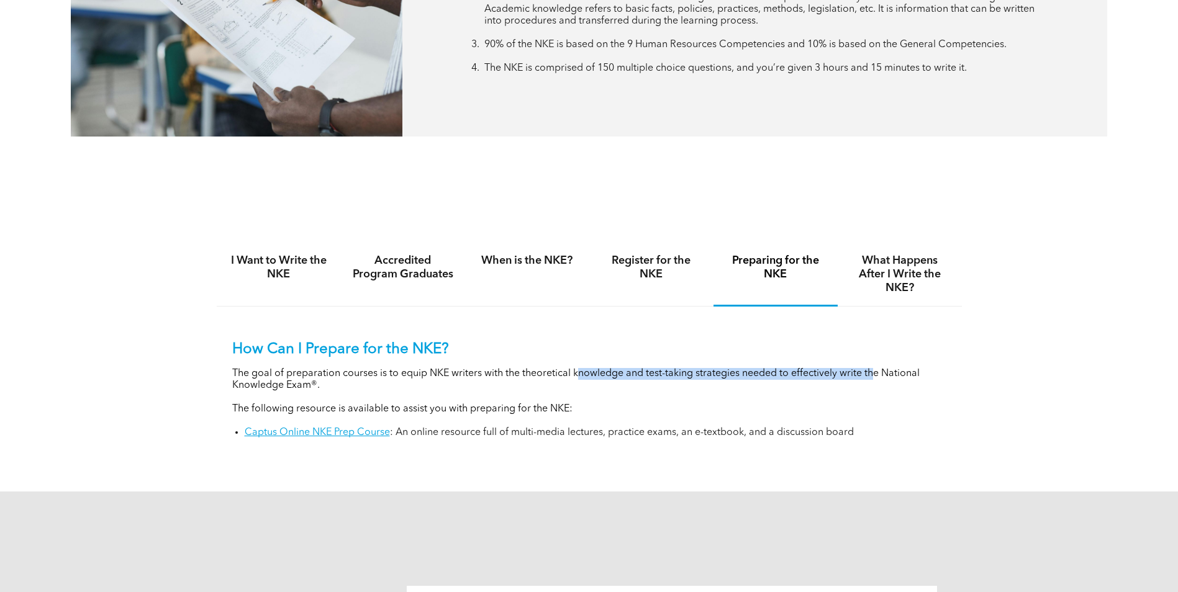
click at [892, 374] on p "The goal of preparation courses is to equip NKE writers with the theoretical kn…" at bounding box center [589, 380] width 714 height 24
click at [892, 375] on p "The goal of preparation courses is to equip NKE writers with the theoretical kn…" at bounding box center [589, 380] width 714 height 24
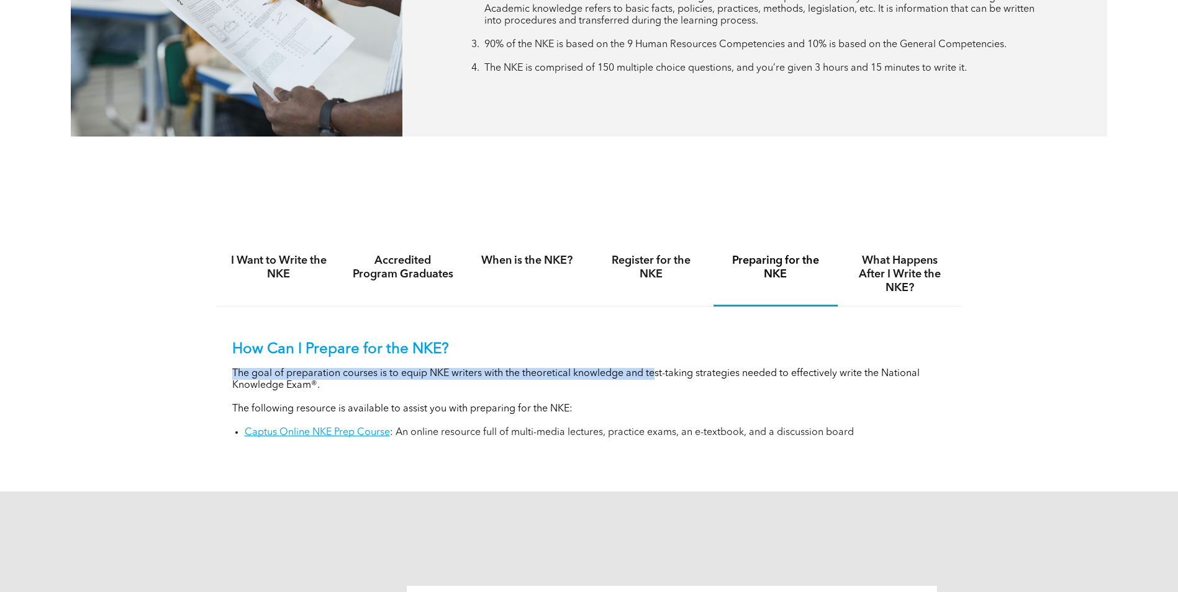
drag, startPoint x: 724, startPoint y: 370, endPoint x: 947, endPoint y: 390, distance: 223.8
click at [947, 390] on div "How Can I Prepare for the NKE? The goal of preparation courses is to equip NKE …" at bounding box center [589, 381] width 745 height 148
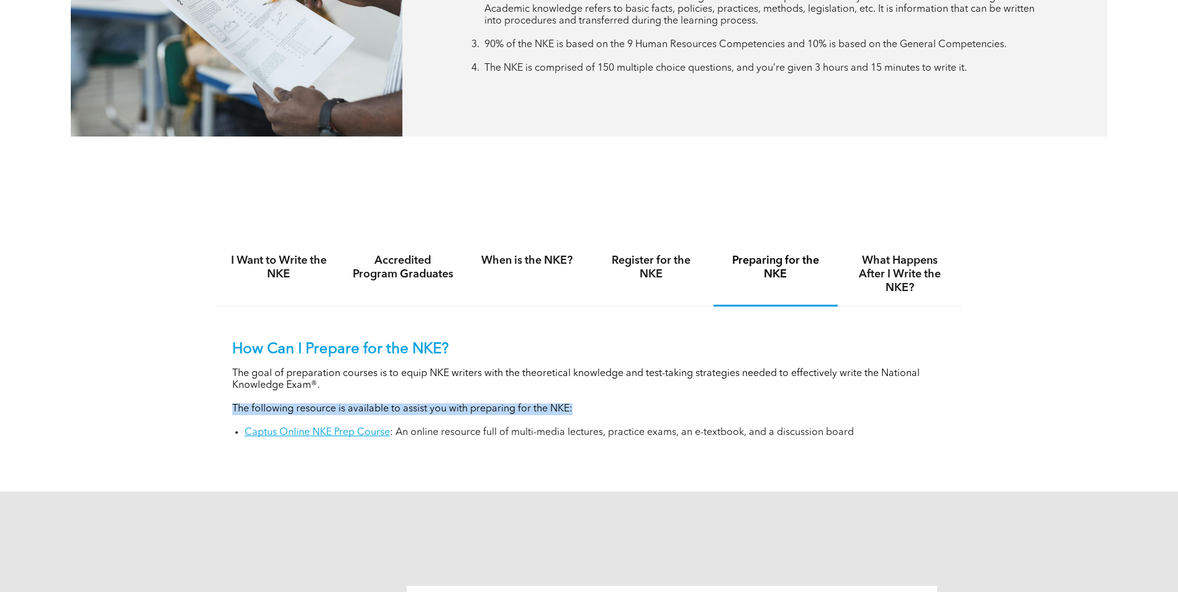
drag, startPoint x: 205, startPoint y: 410, endPoint x: 623, endPoint y: 408, distance: 417.1
click at [623, 408] on div "I Want to Write the NKE Accredited Program Graduates When is the NKE? Register …" at bounding box center [589, 349] width 1178 height 284
click at [623, 408] on p "The following resource is available to assist you with preparing for the NKE:" at bounding box center [589, 409] width 714 height 12
drag, startPoint x: 623, startPoint y: 408, endPoint x: 82, endPoint y: 404, distance: 540.7
click at [82, 404] on div "I Want to Write the NKE Accredited Program Graduates When is the NKE? Register …" at bounding box center [589, 349] width 1178 height 284
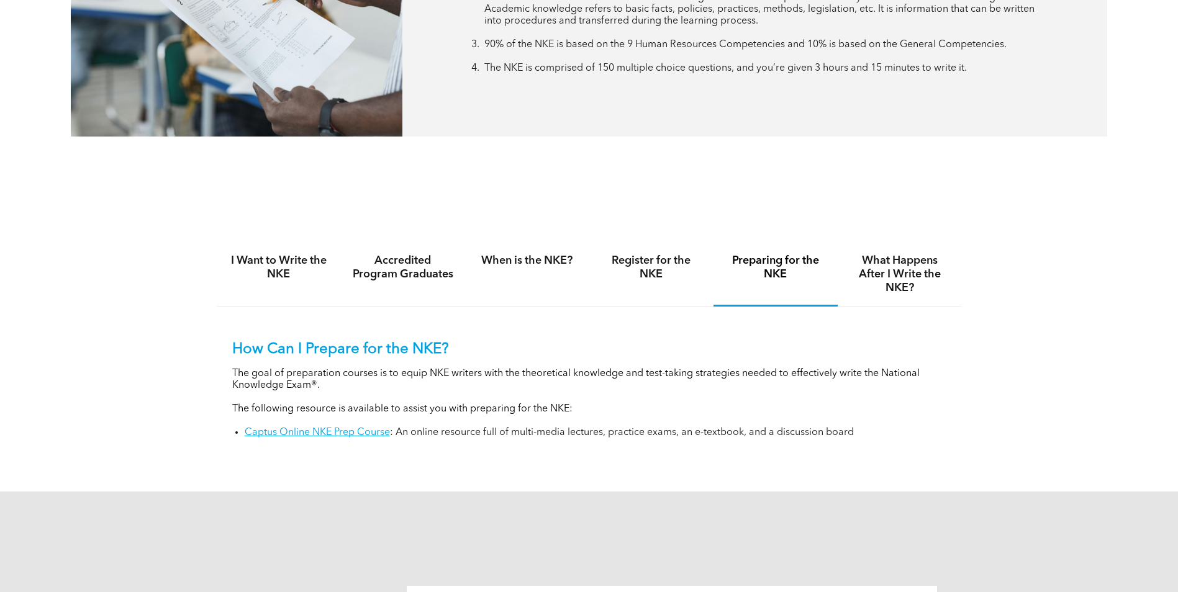
click at [570, 408] on p "The following resource is available to assist you with preparing for the NKE:" at bounding box center [589, 409] width 714 height 12
drag, startPoint x: 646, startPoint y: 408, endPoint x: 118, endPoint y: 402, distance: 527.7
click at [118, 402] on div "I Want to Write the NKE Accredited Program Graduates When is the NKE? Register …" at bounding box center [589, 349] width 1178 height 284
click at [564, 414] on div "How Can I Prepare for the NKE? The goal of preparation courses is to equip NKE …" at bounding box center [589, 390] width 714 height 98
drag, startPoint x: 397, startPoint y: 433, endPoint x: 613, endPoint y: 433, distance: 216.6
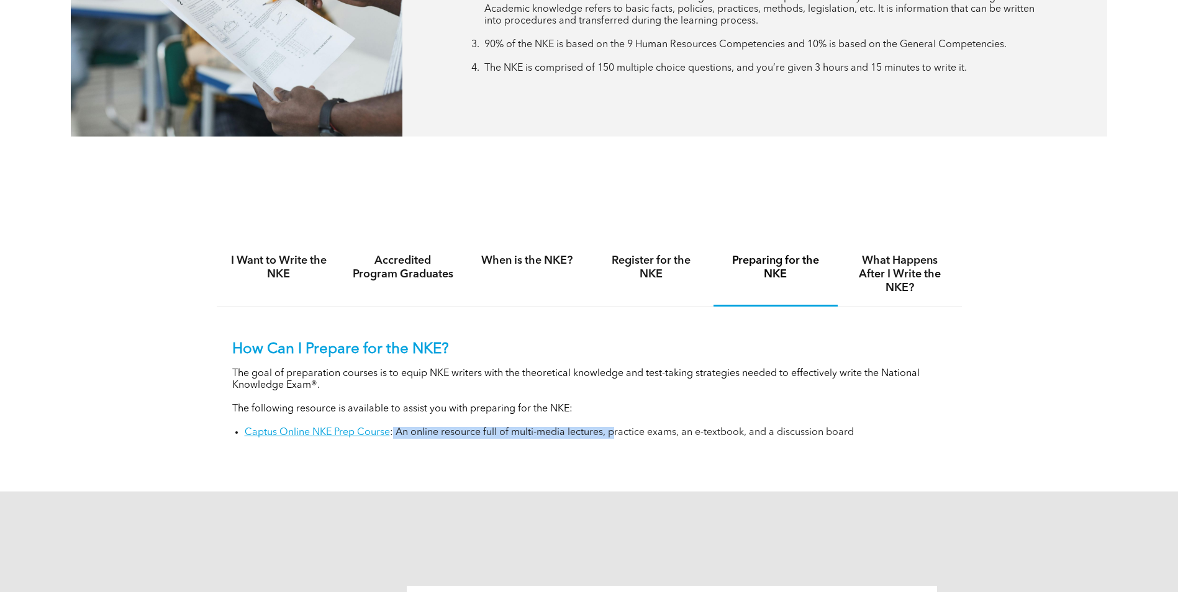
click at [613, 433] on li "Captus Online NKE Prep Course : An online resource full of multi-media lectures…" at bounding box center [595, 433] width 701 height 12
drag, startPoint x: 613, startPoint y: 433, endPoint x: 593, endPoint y: 433, distance: 19.9
click at [593, 433] on li "Captus Online NKE Prep Course : An online resource full of multi-media lectures…" at bounding box center [595, 433] width 701 height 12
drag, startPoint x: 525, startPoint y: 430, endPoint x: 672, endPoint y: 430, distance: 147.1
click at [672, 430] on li "Captus Online NKE Prep Course : An online resource full of multi-media lectures…" at bounding box center [595, 433] width 701 height 12
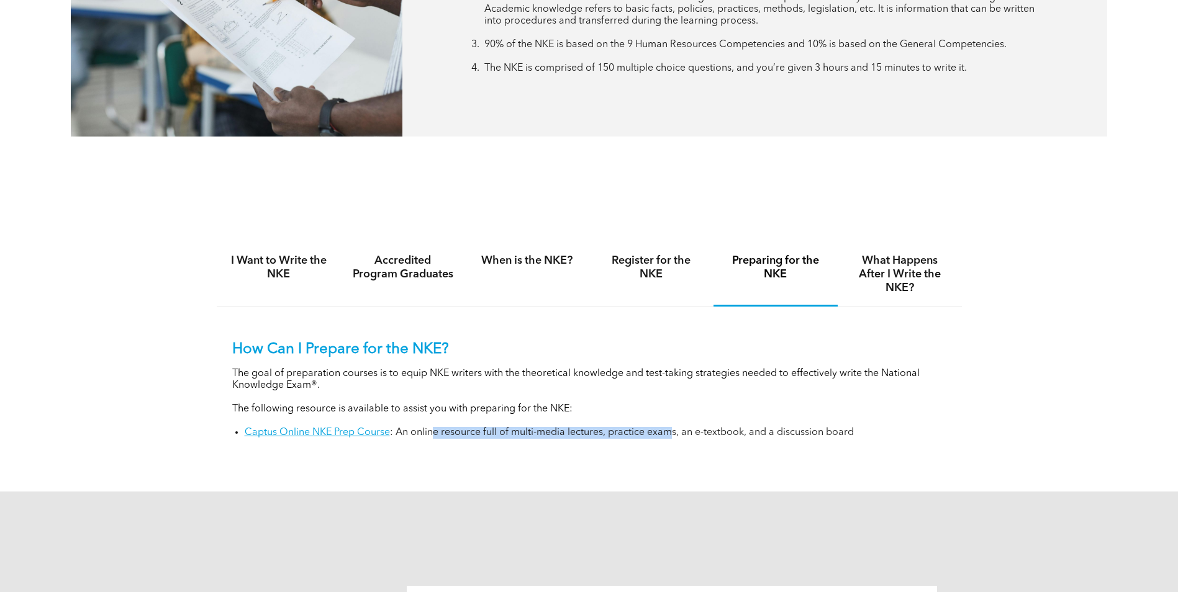
drag, startPoint x: 672, startPoint y: 430, endPoint x: 512, endPoint y: 438, distance: 160.4
click at [512, 438] on div "How Can I Prepare for the NKE? The goal of preparation courses is to equip NKE …" at bounding box center [589, 381] width 745 height 148
click at [443, 427] on li "Captus Online NKE Prep Course : An online resource full of multi-media lectures…" at bounding box center [595, 433] width 701 height 12
drag, startPoint x: 505, startPoint y: 426, endPoint x: 947, endPoint y: 427, distance: 441.4
click at [947, 427] on div "How Can I Prepare for the NKE? The goal of preparation courses is to equip NKE …" at bounding box center [589, 381] width 745 height 148
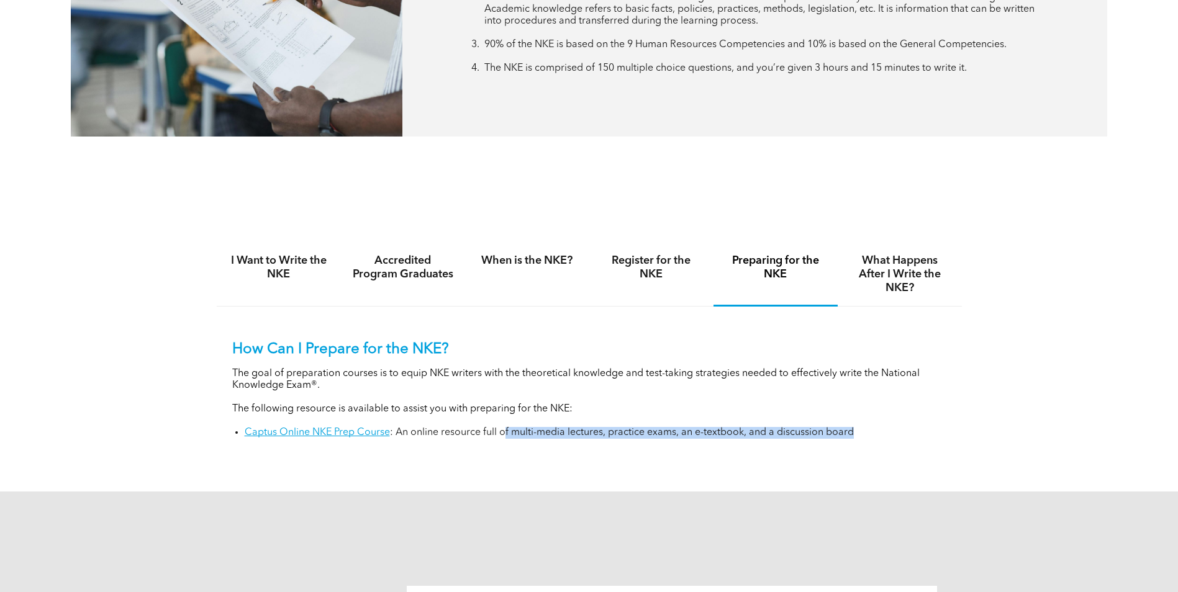
click at [943, 430] on li "Captus Online NKE Prep Course : An online resource full of multi-media lectures…" at bounding box center [595, 433] width 701 height 12
click at [318, 432] on link "Captus Online NKE Prep Course" at bounding box center [317, 433] width 145 height 10
